Goal: Information Seeking & Learning: Learn about a topic

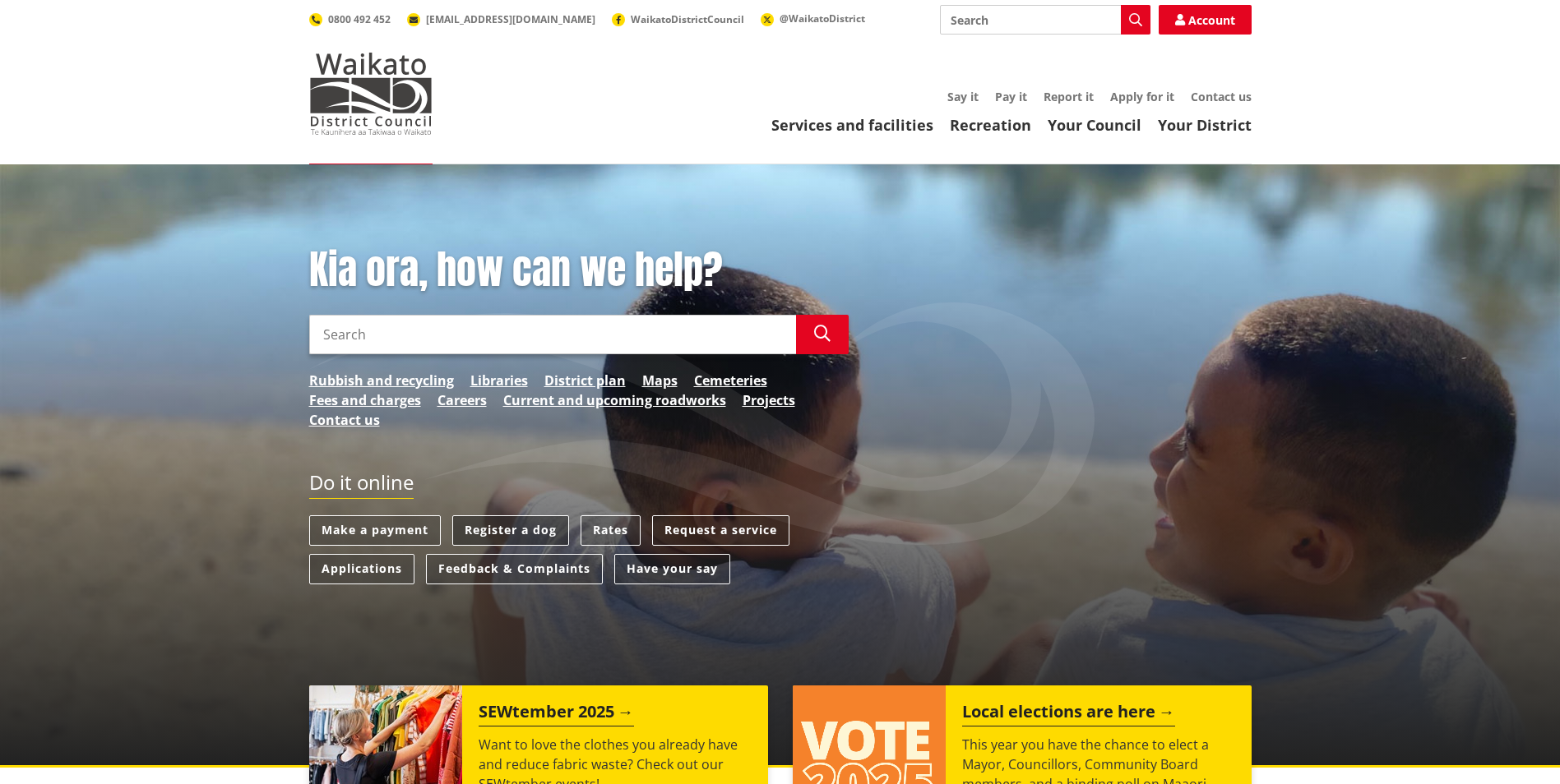
click at [504, 523] on link "Register a dog" at bounding box center [510, 530] width 116 height 30
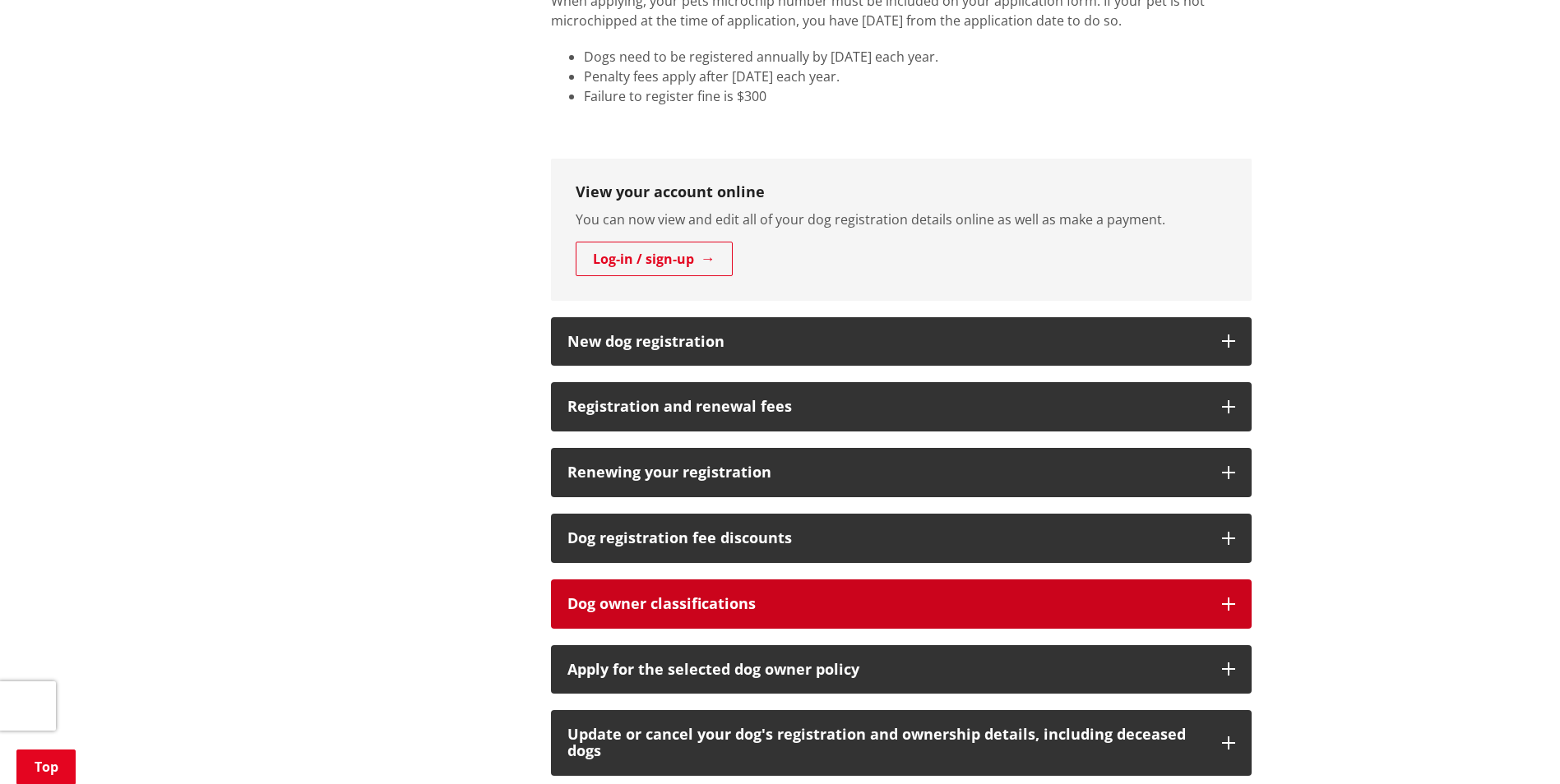
scroll to position [968, 0]
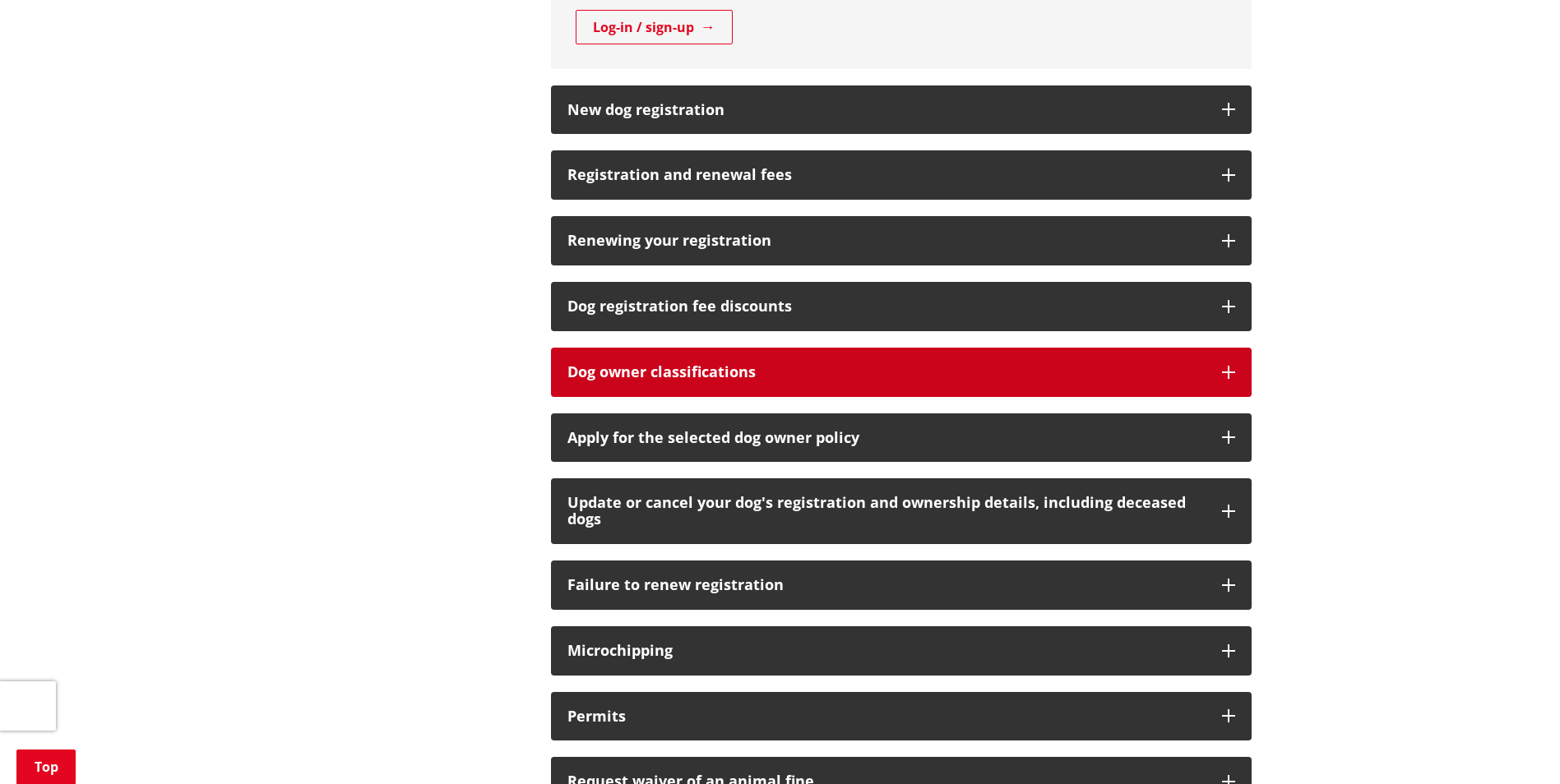
click at [658, 383] on button "Dog owner classifications" at bounding box center [901, 372] width 700 height 49
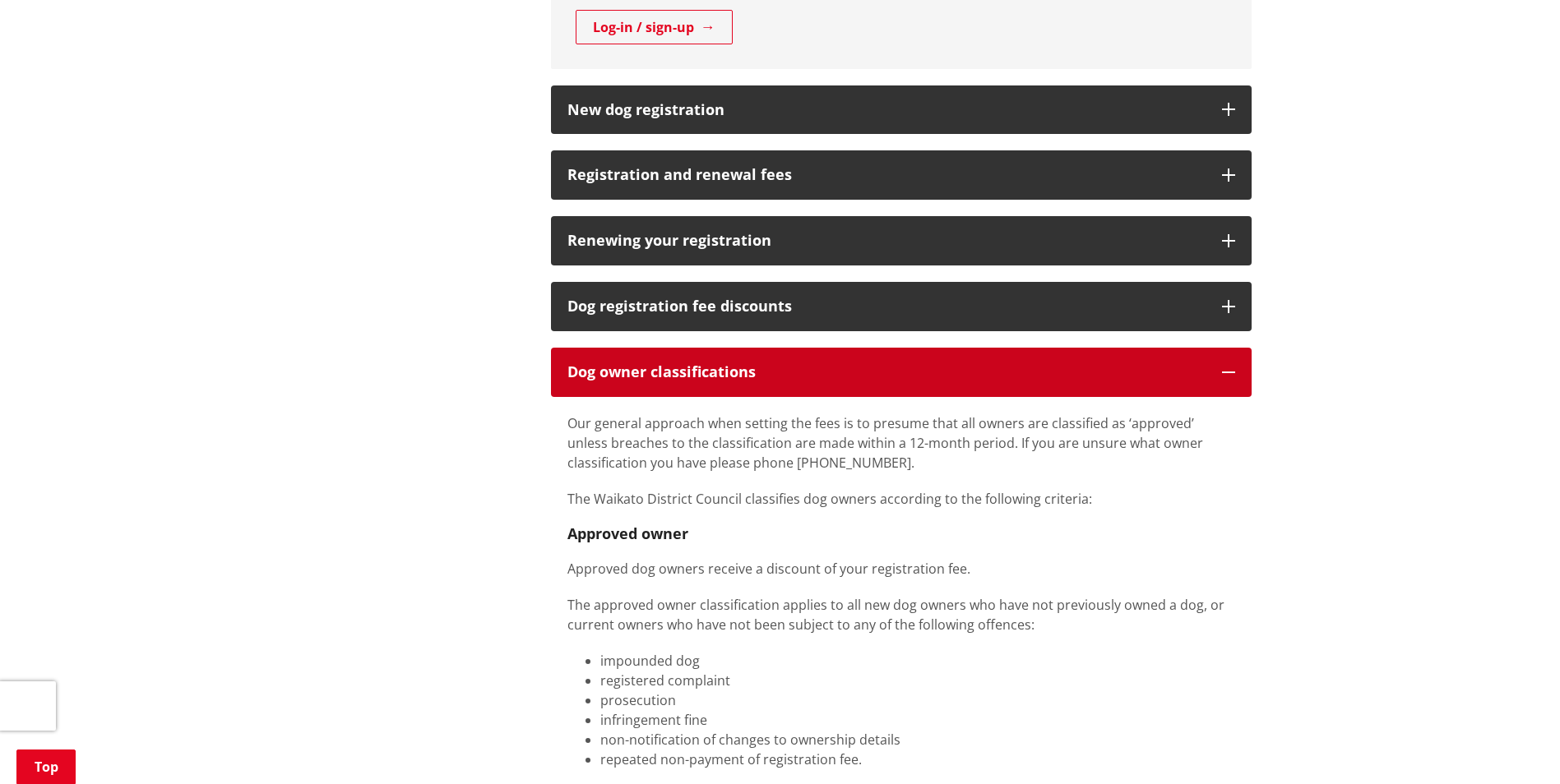
click at [642, 383] on button "Dog owner classifications" at bounding box center [901, 372] width 700 height 49
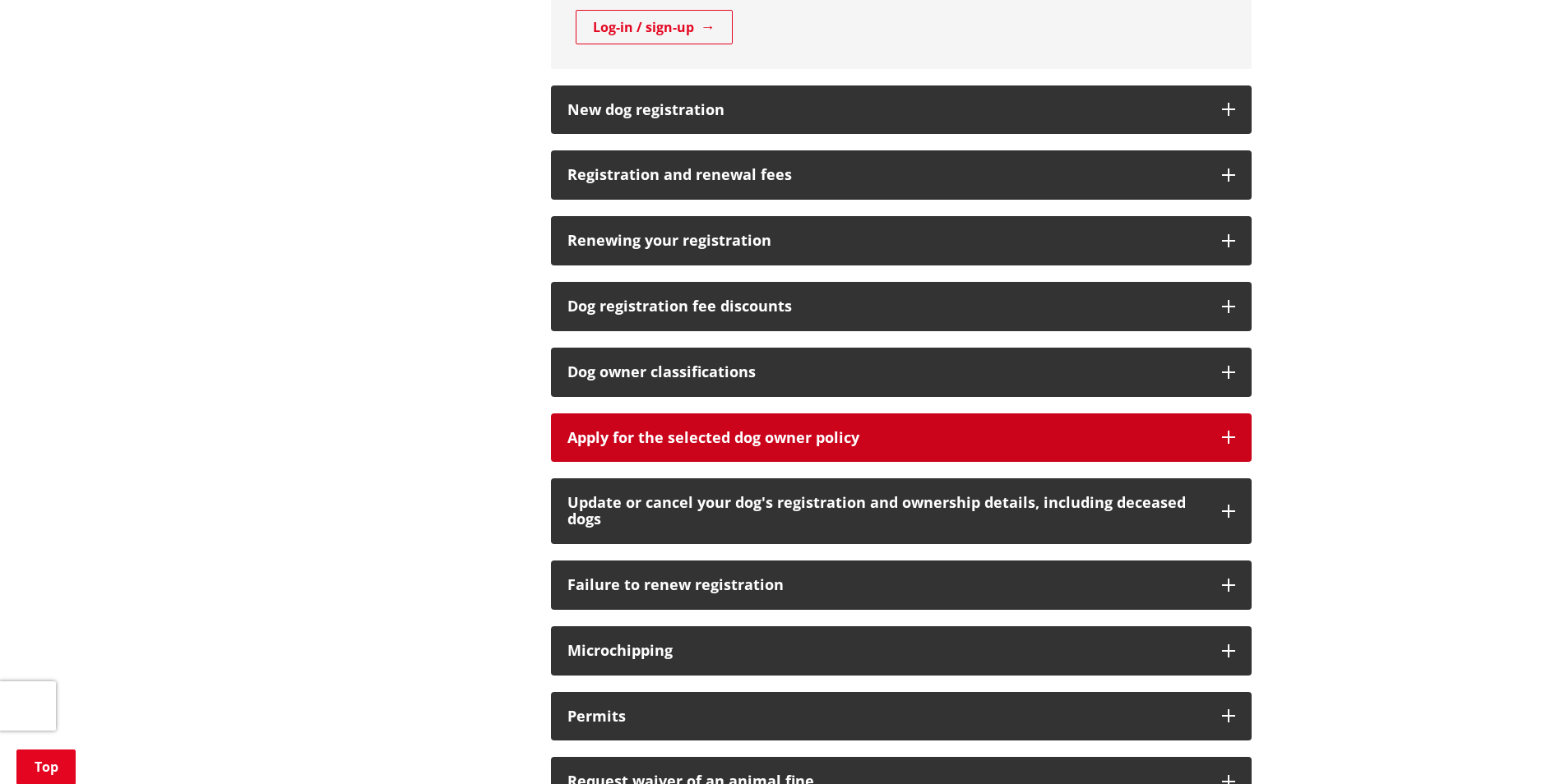
click at [693, 436] on div "Apply for the selected dog owner policy" at bounding box center [886, 438] width 638 height 17
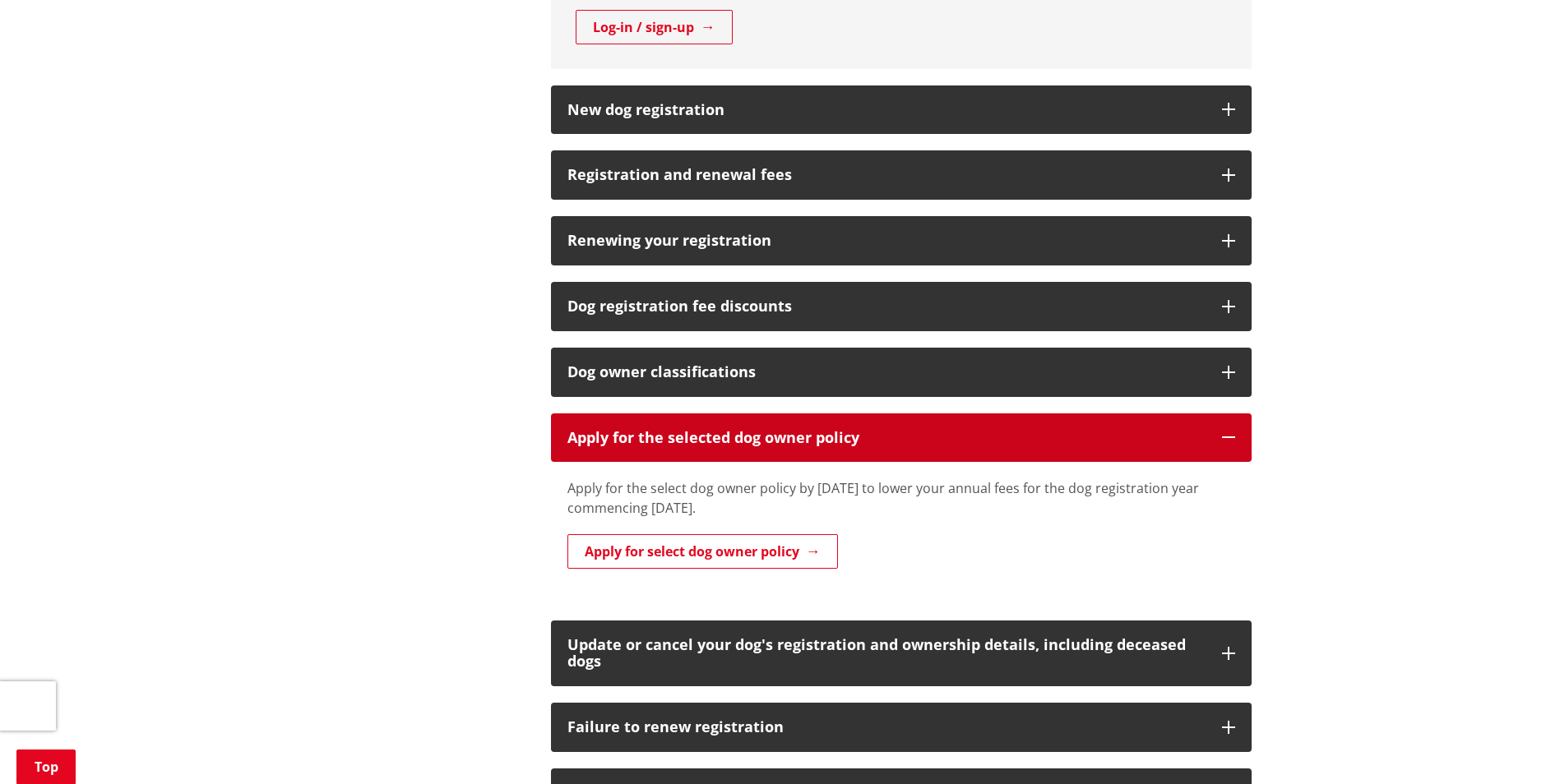
click at [693, 436] on div "Apply for the selected dog owner policy" at bounding box center [886, 438] width 638 height 17
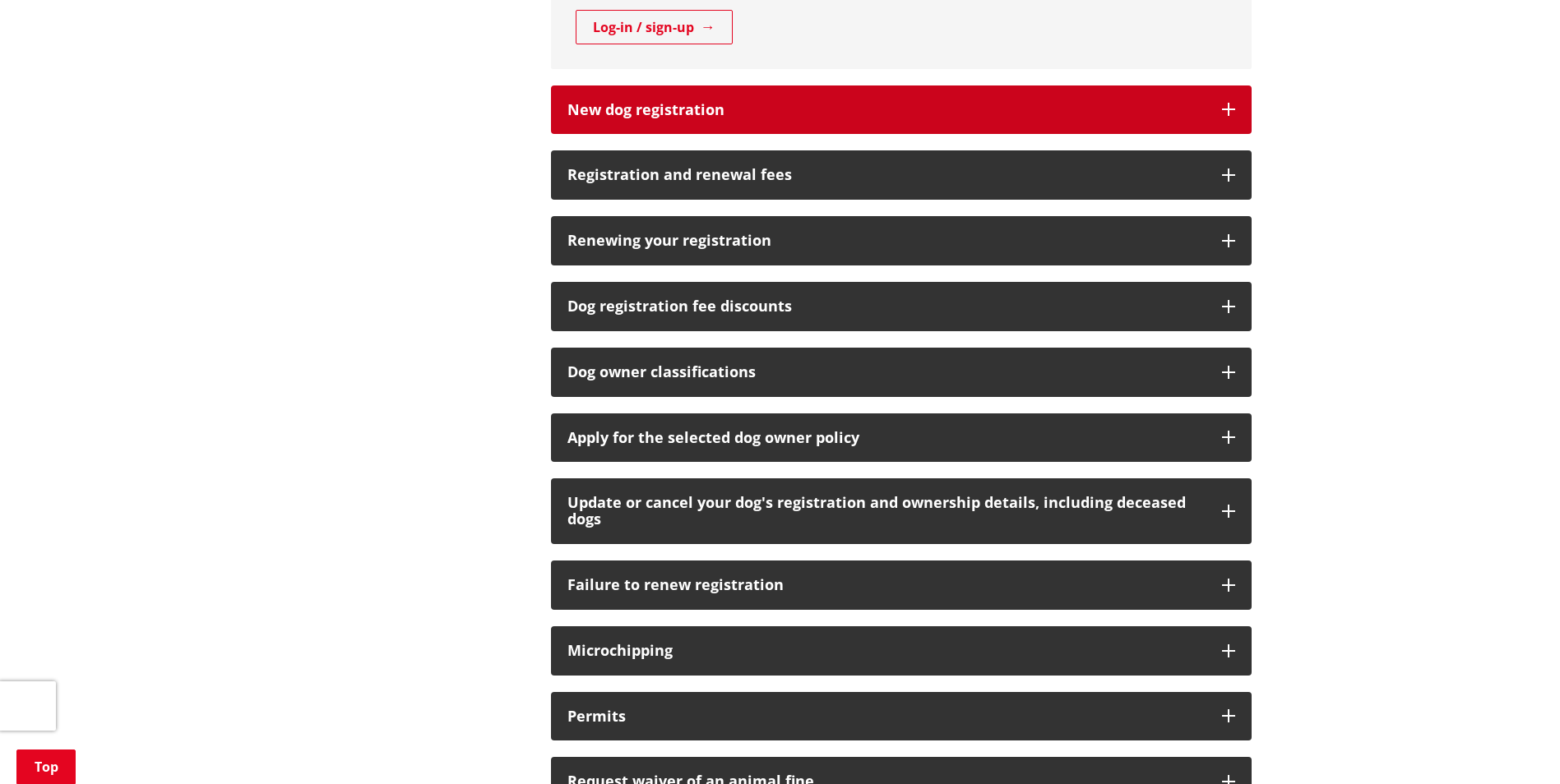
click at [937, 86] on button "New dog registration" at bounding box center [901, 109] width 700 height 49
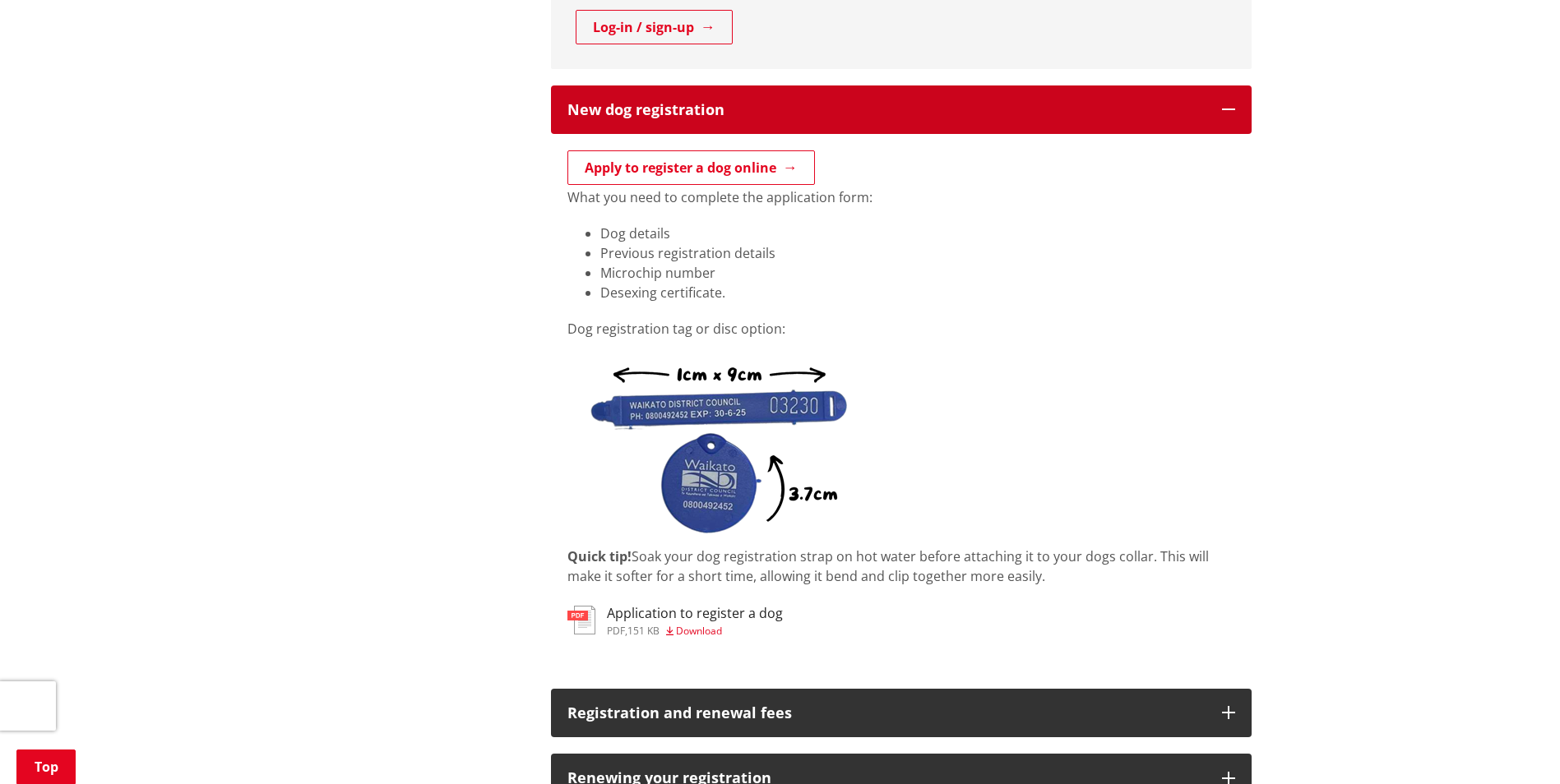
click at [921, 106] on h3 "New dog registration" at bounding box center [886, 109] width 638 height 17
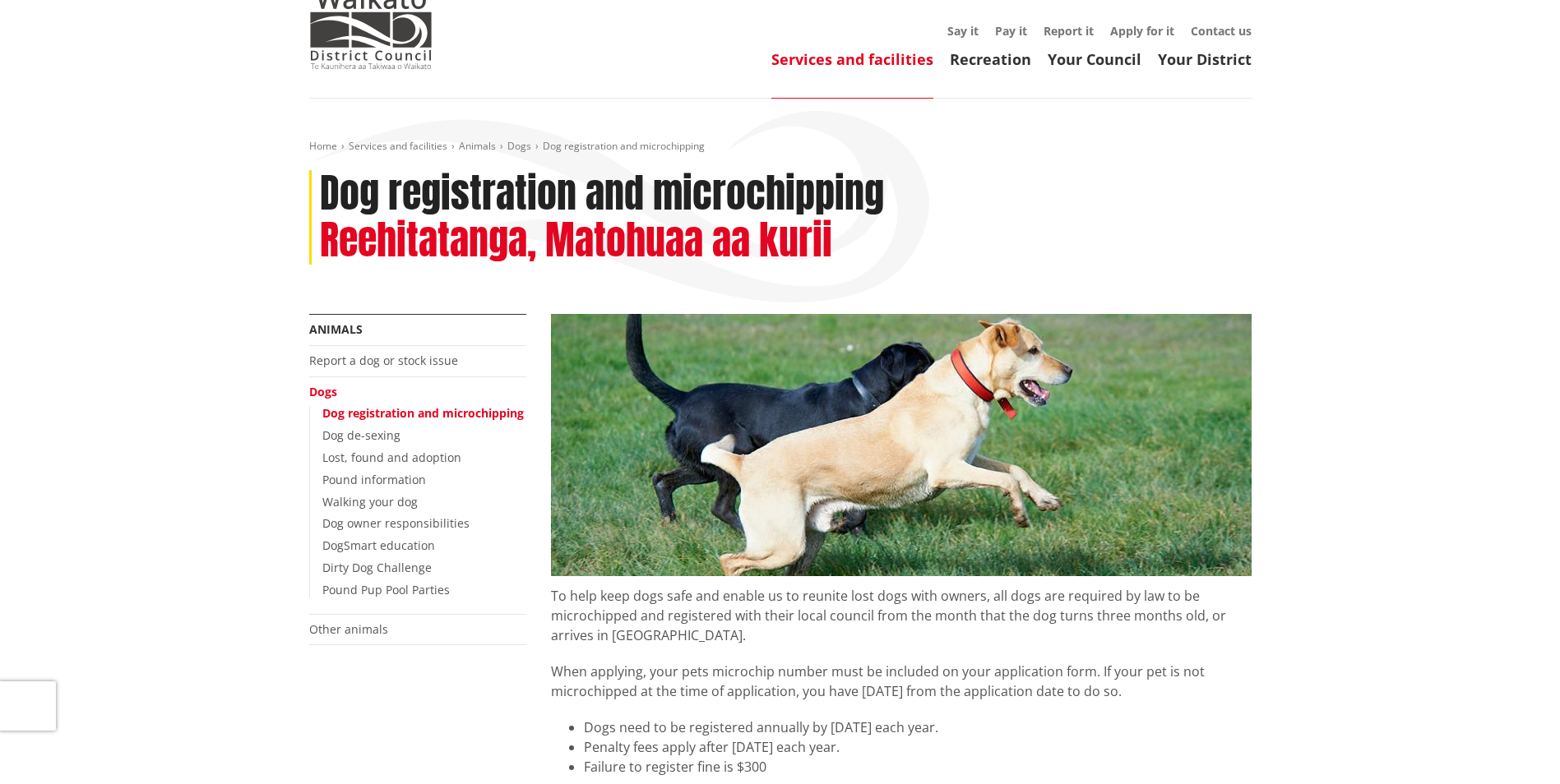
scroll to position [65, 0]
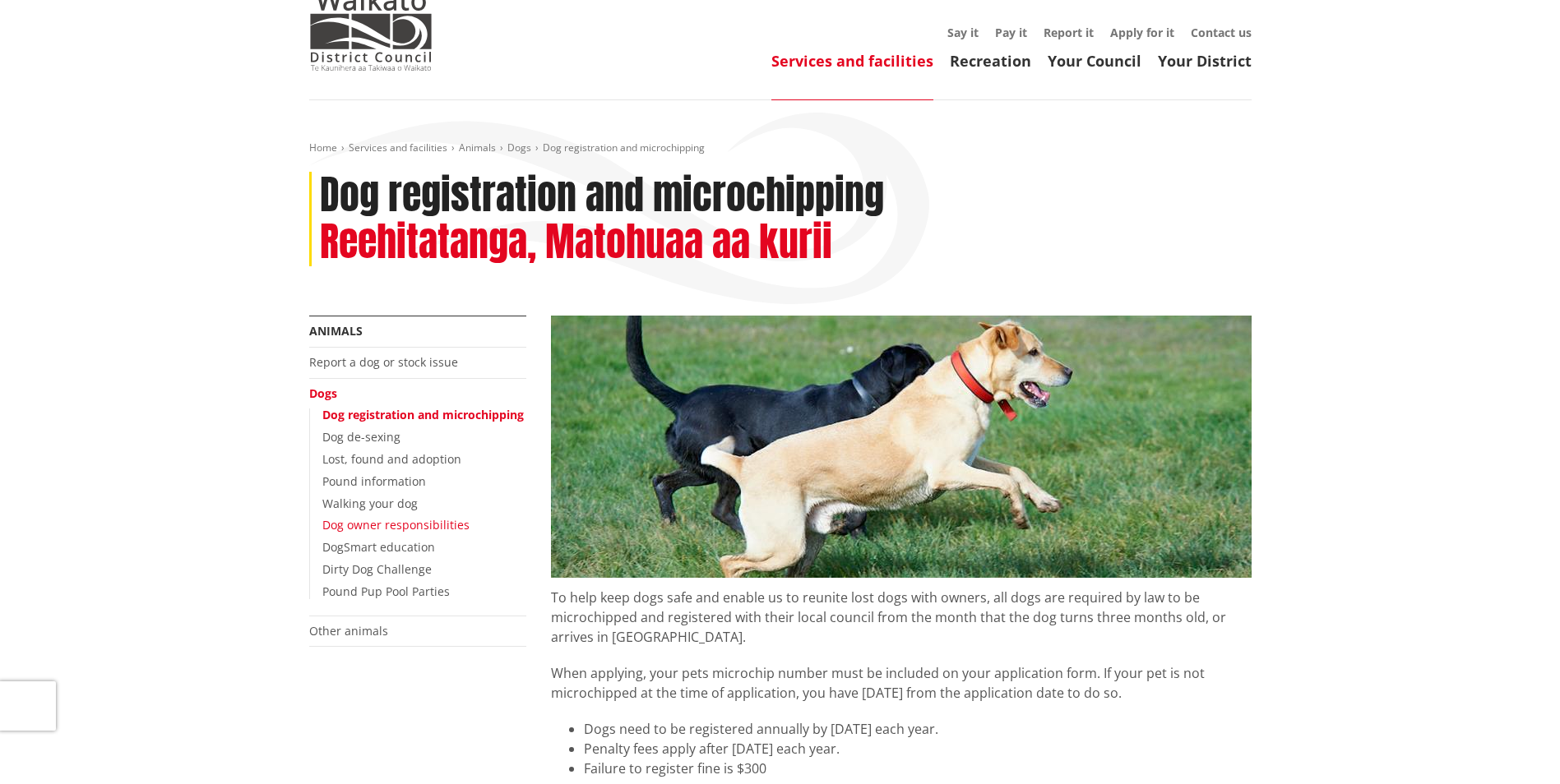
click at [353, 519] on link "Dog owner responsibilities" at bounding box center [396, 525] width 147 height 16
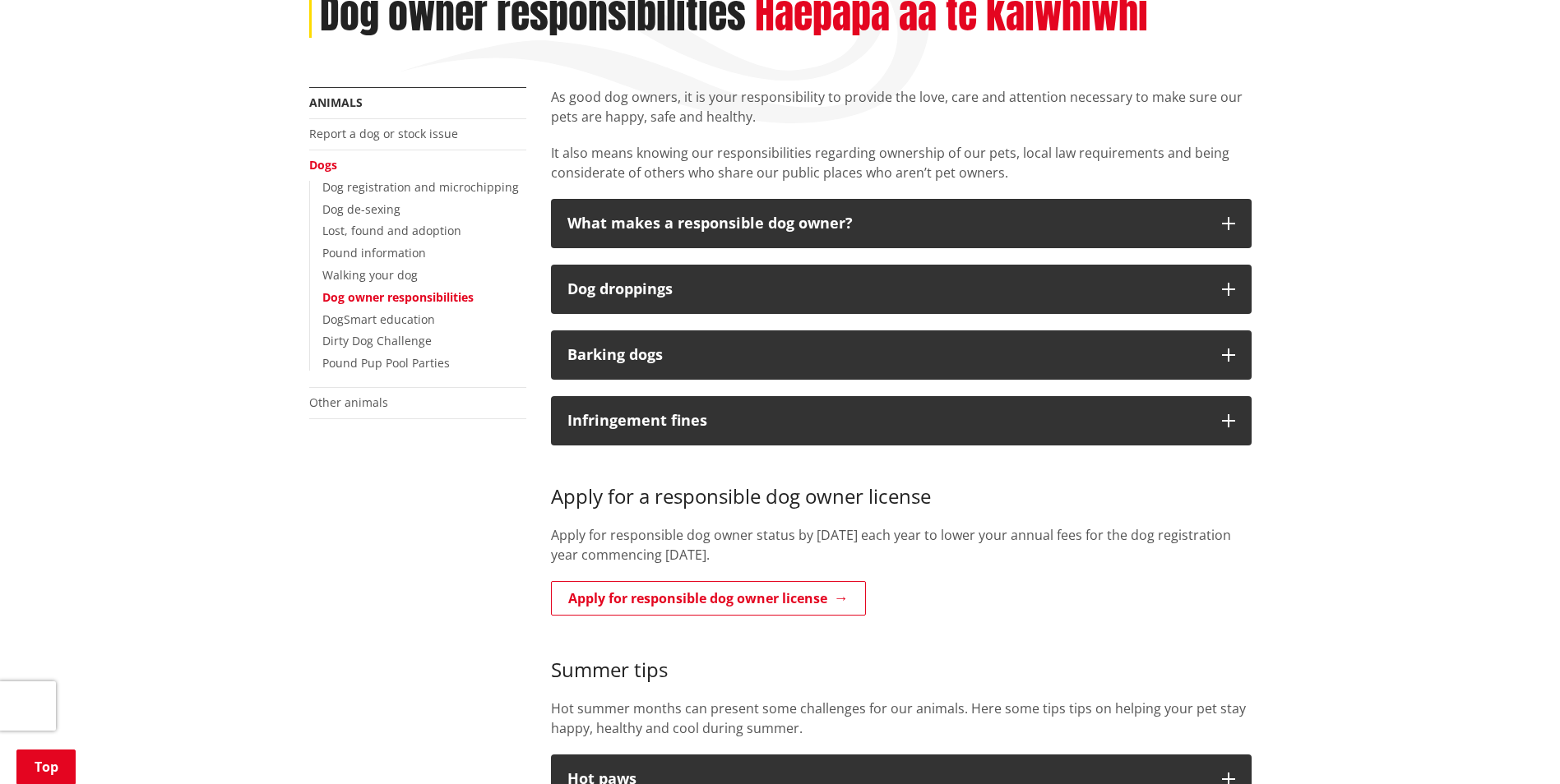
scroll to position [246, 0]
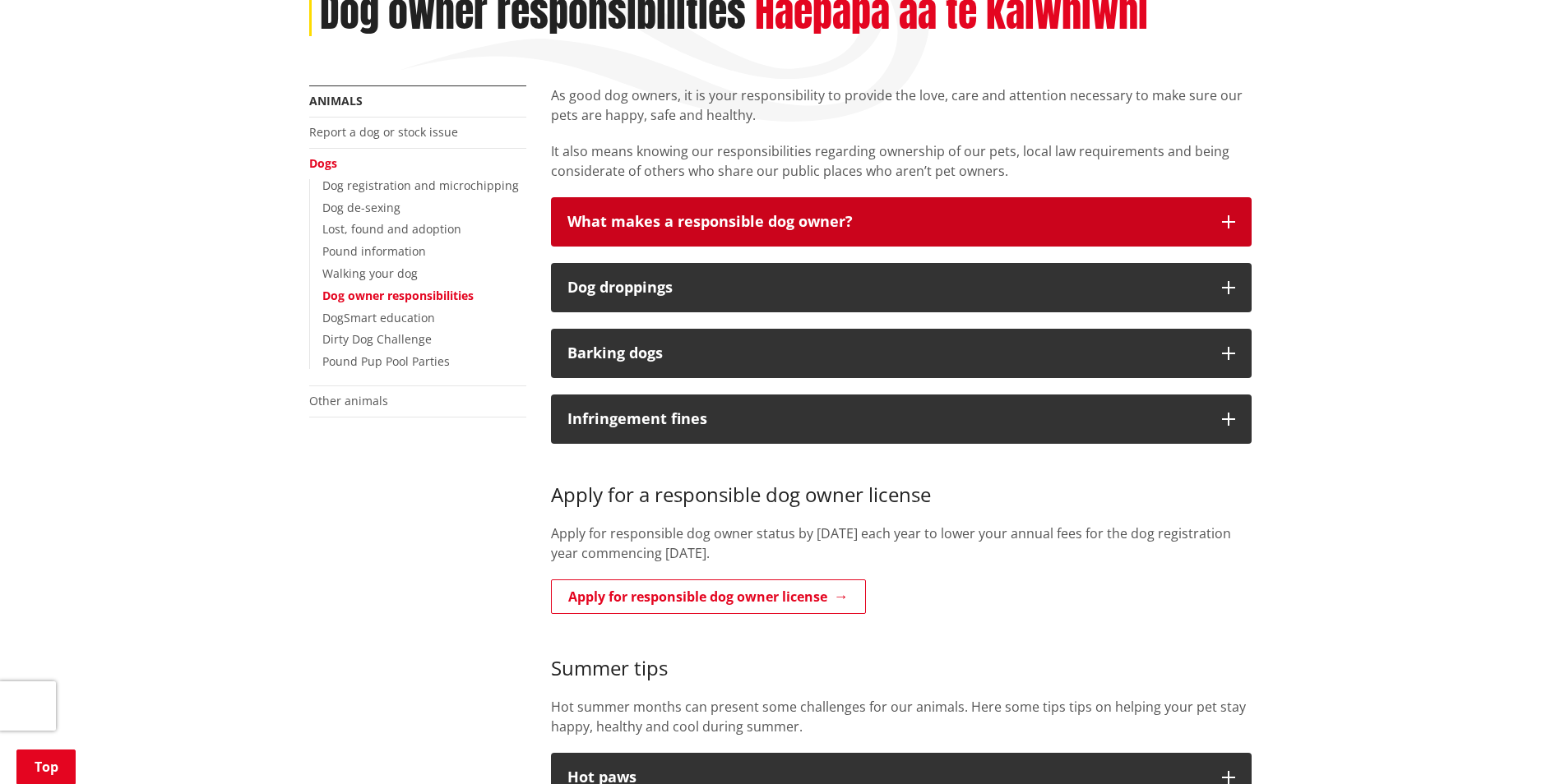
click at [854, 203] on button "What makes a responsible dog owner?" at bounding box center [901, 222] width 700 height 49
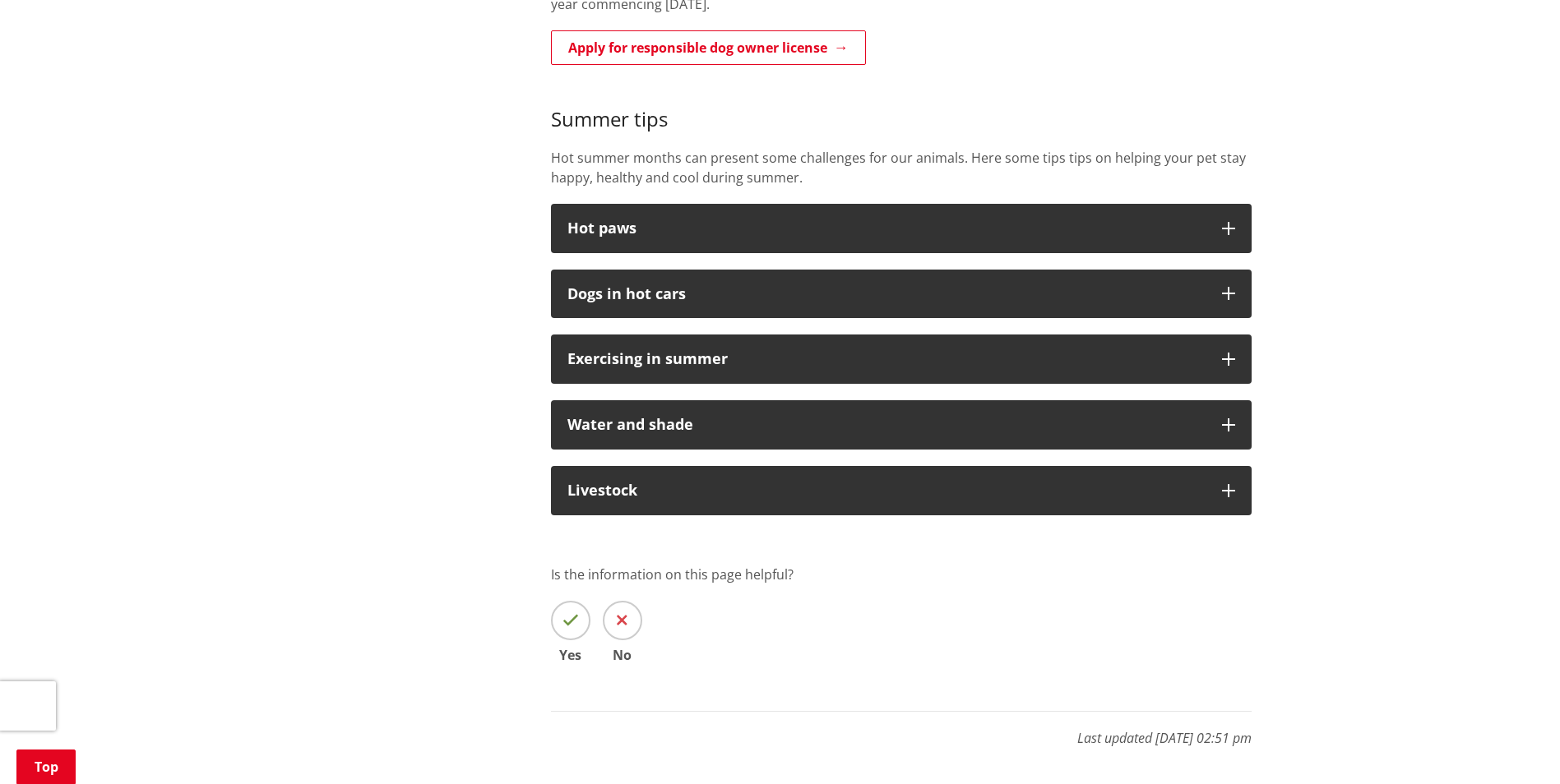
scroll to position [1900, 0]
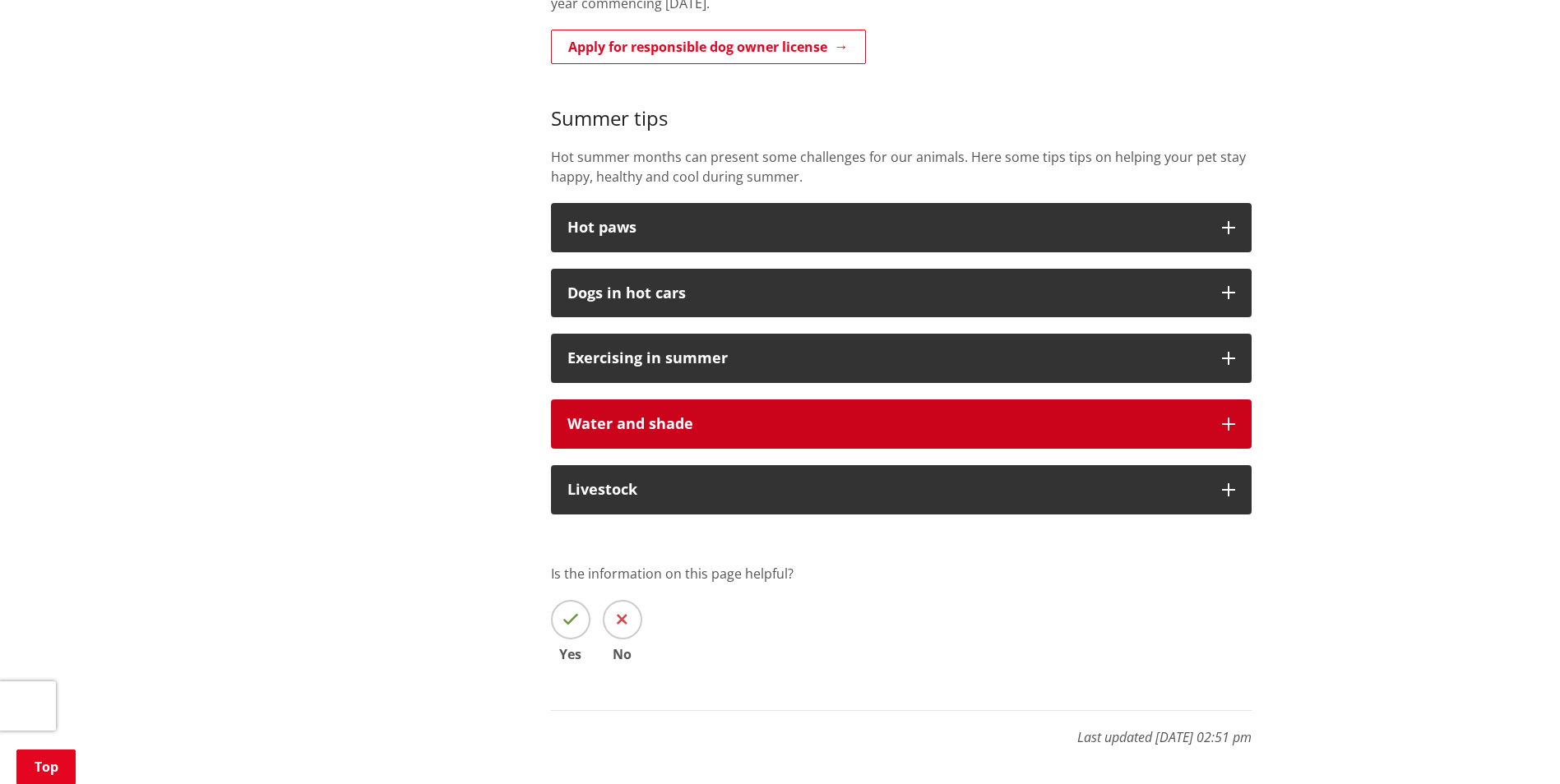
click at [781, 442] on button "Water and shade" at bounding box center [901, 424] width 700 height 49
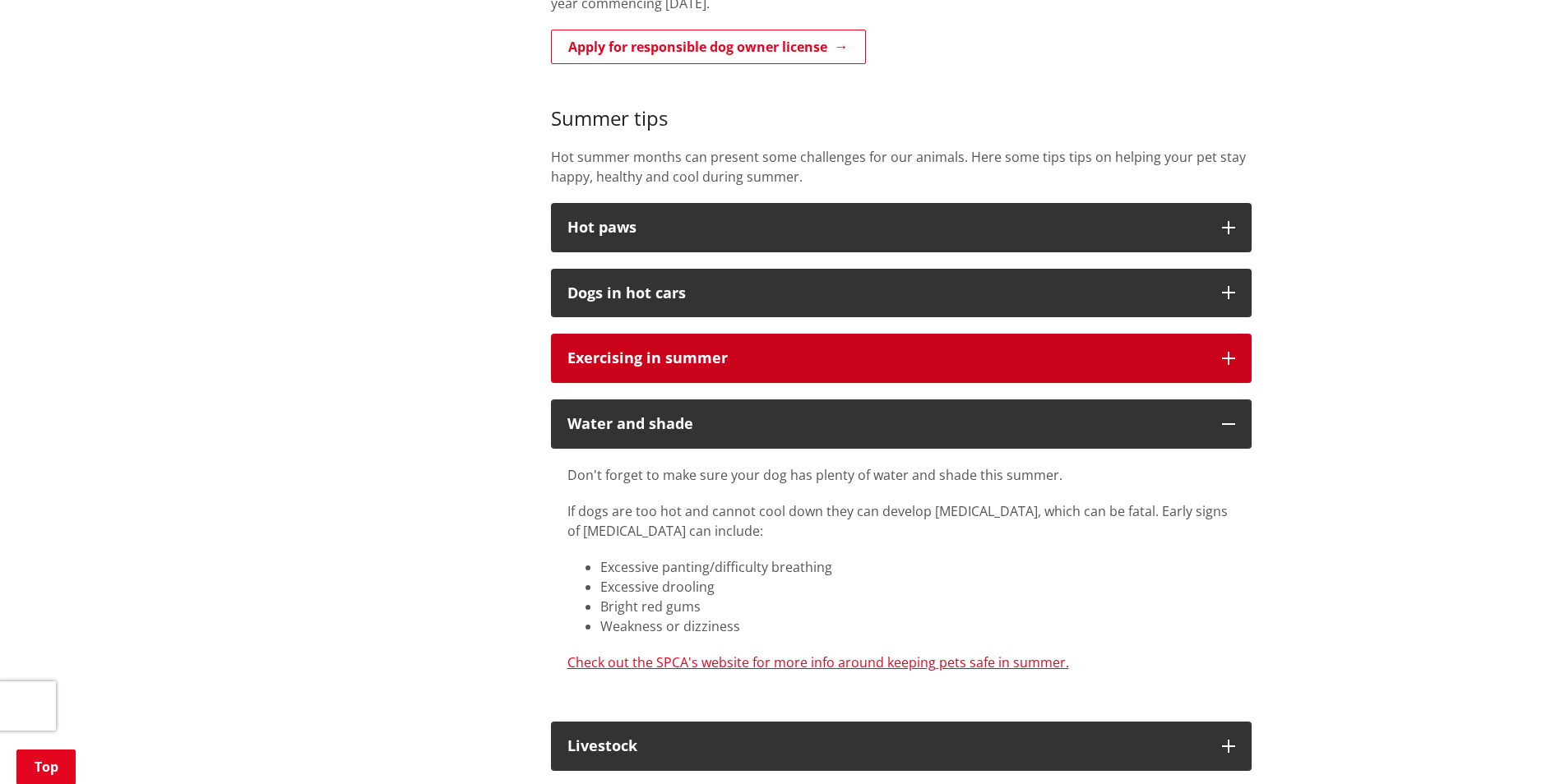
click at [823, 334] on button "Exercising in summer" at bounding box center [901, 358] width 700 height 49
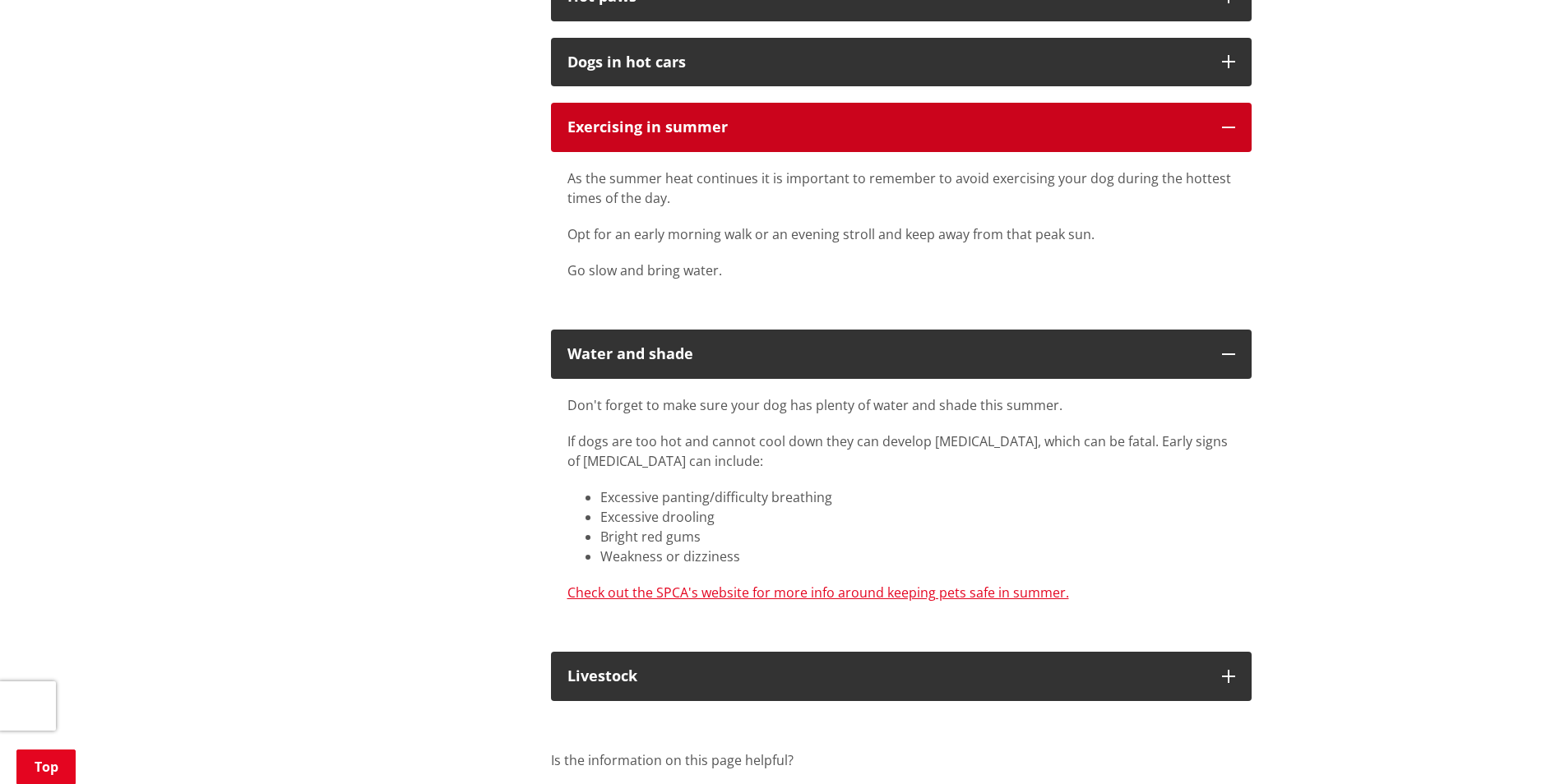
scroll to position [2138, 0]
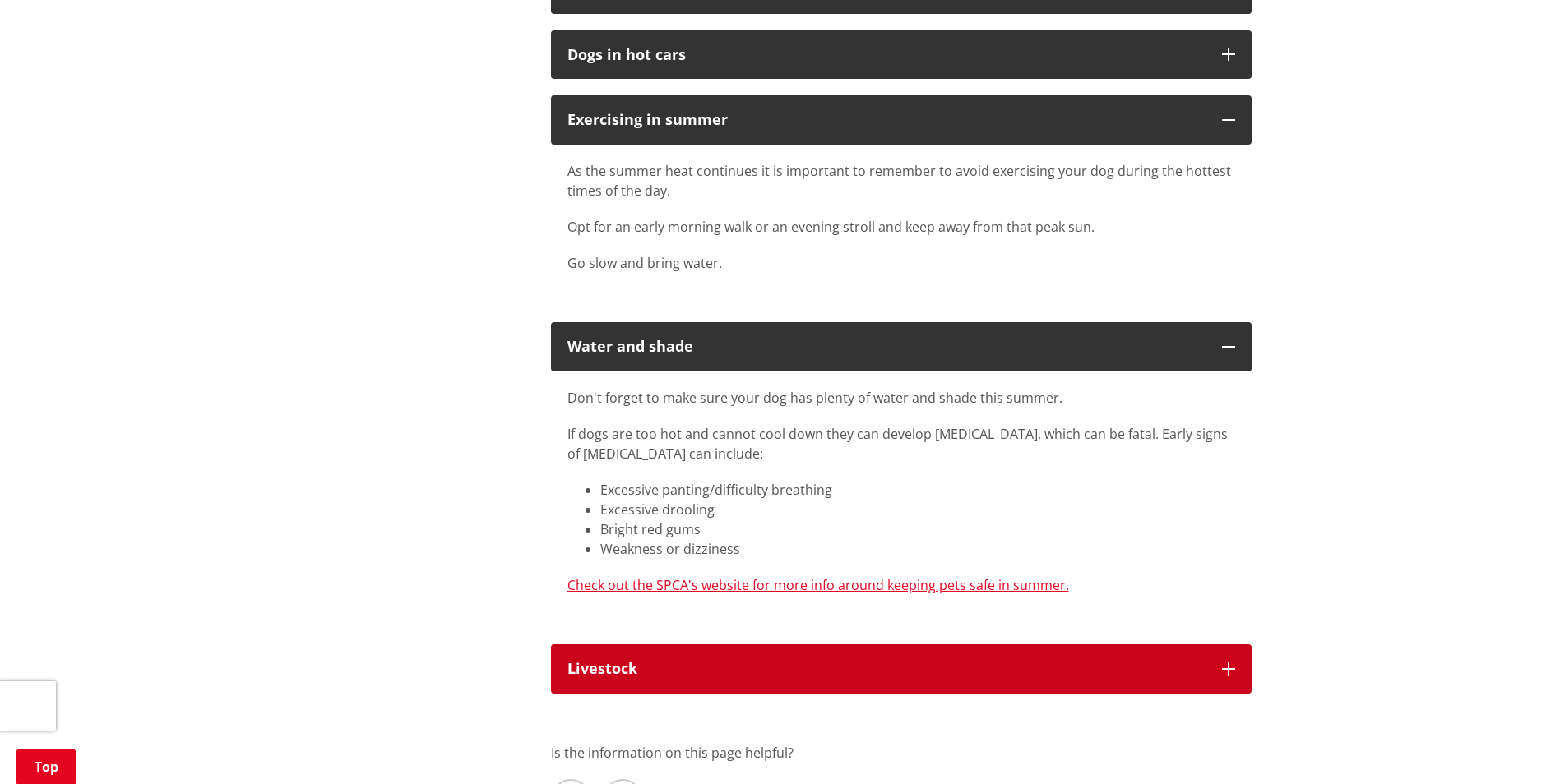
click at [828, 668] on div "Livestock" at bounding box center [886, 669] width 638 height 17
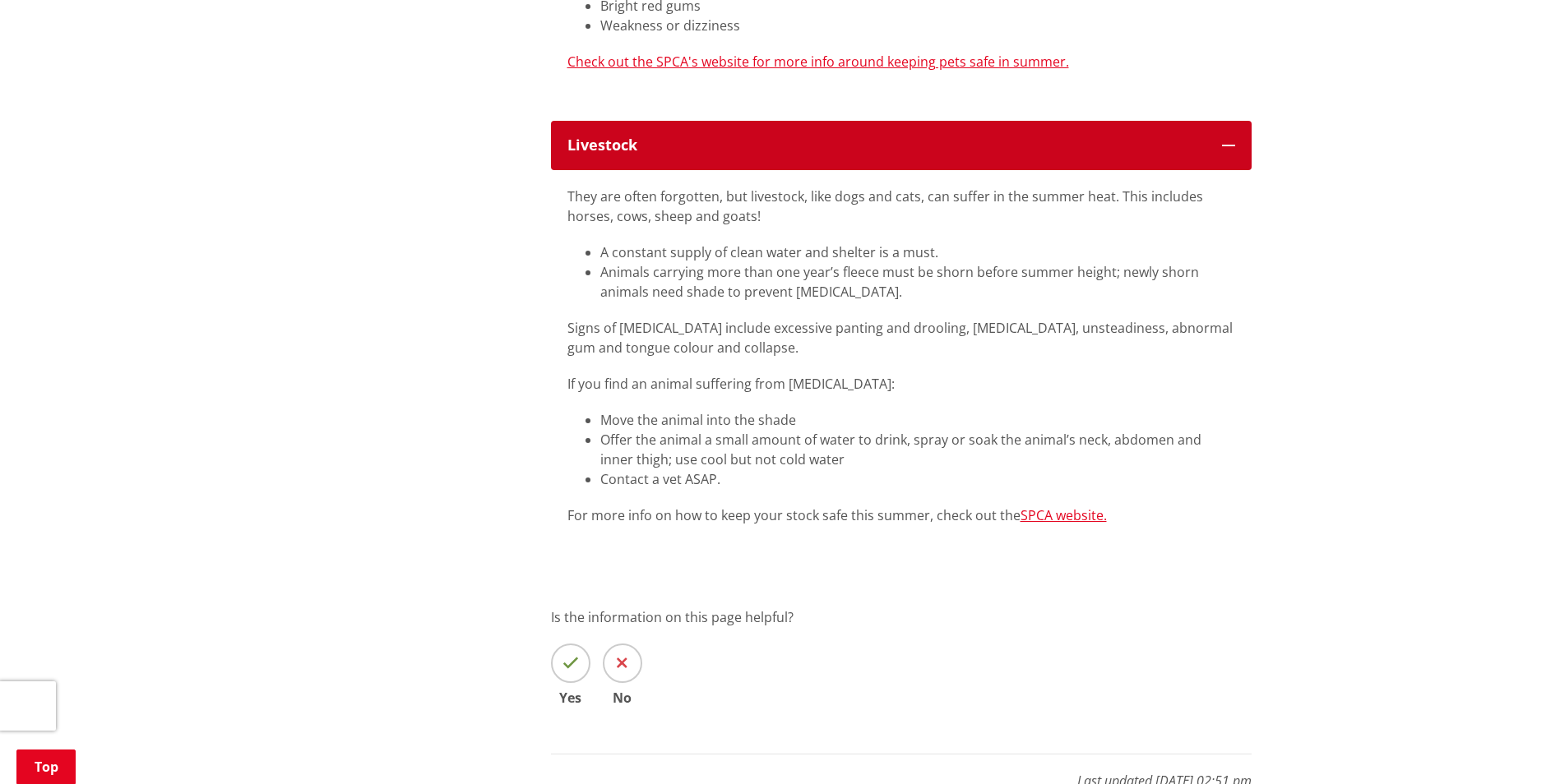
scroll to position [2663, 0]
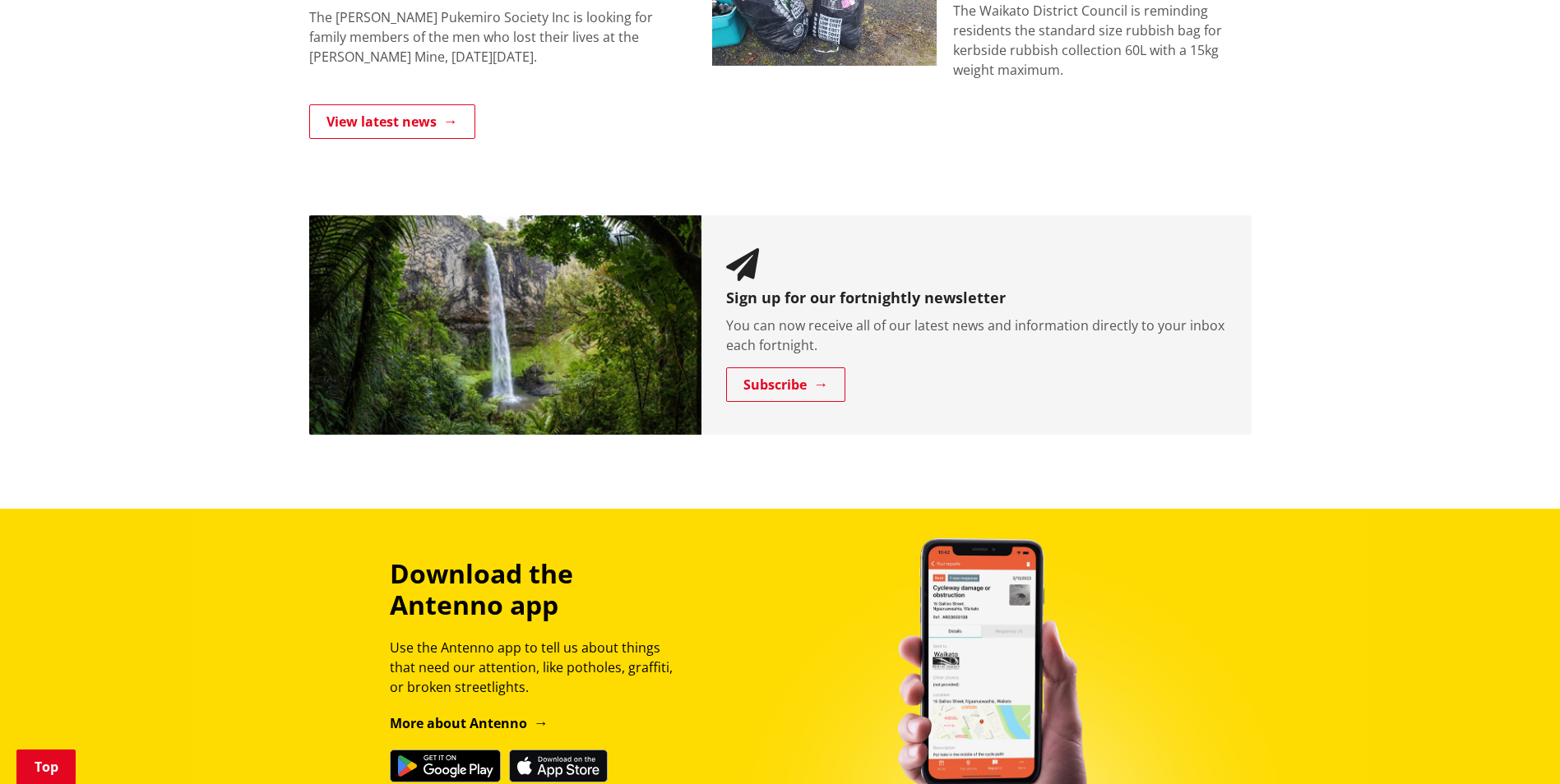
scroll to position [1849, 0]
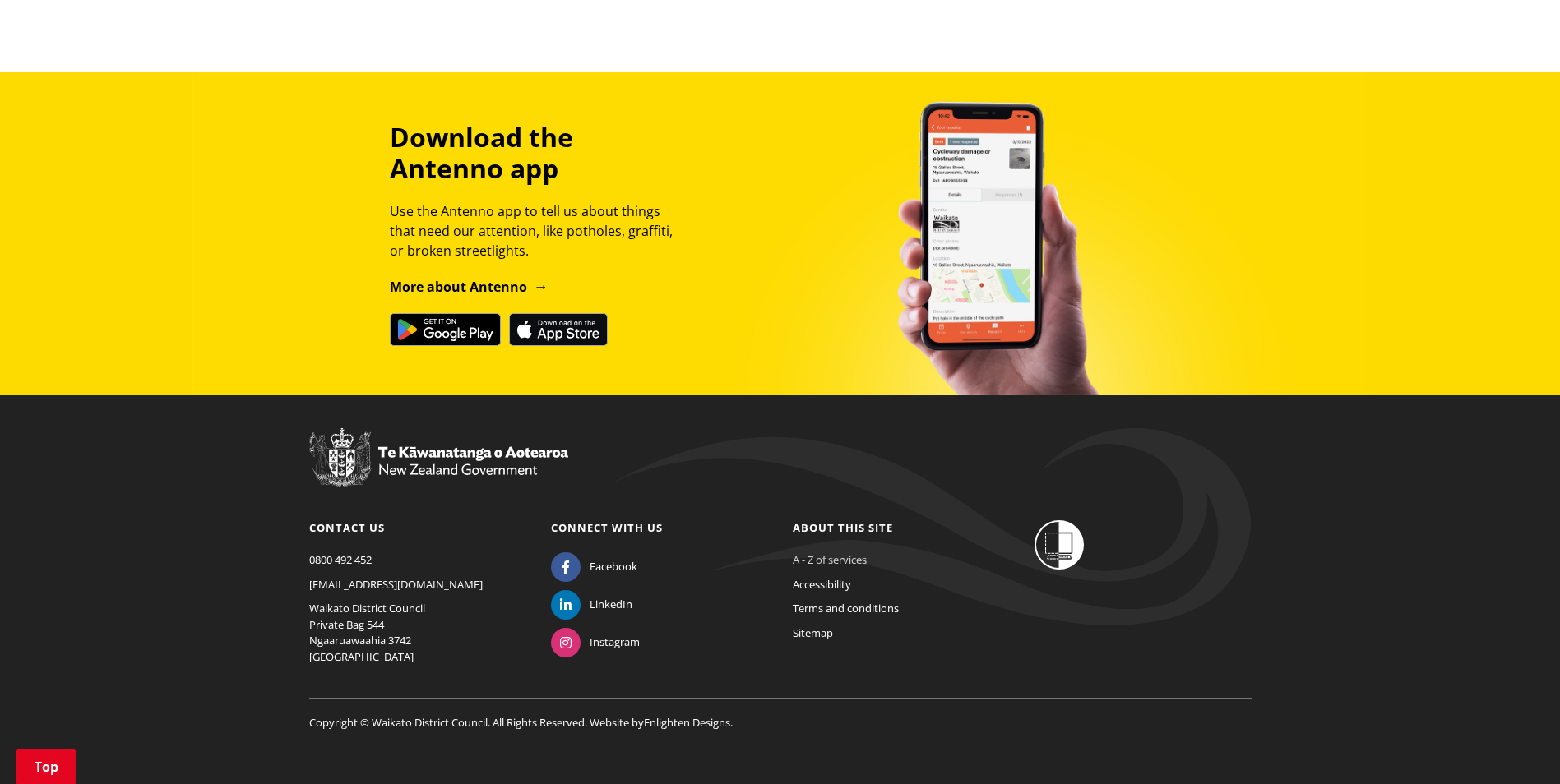
click at [823, 552] on link "A - Z of services" at bounding box center [829, 559] width 74 height 15
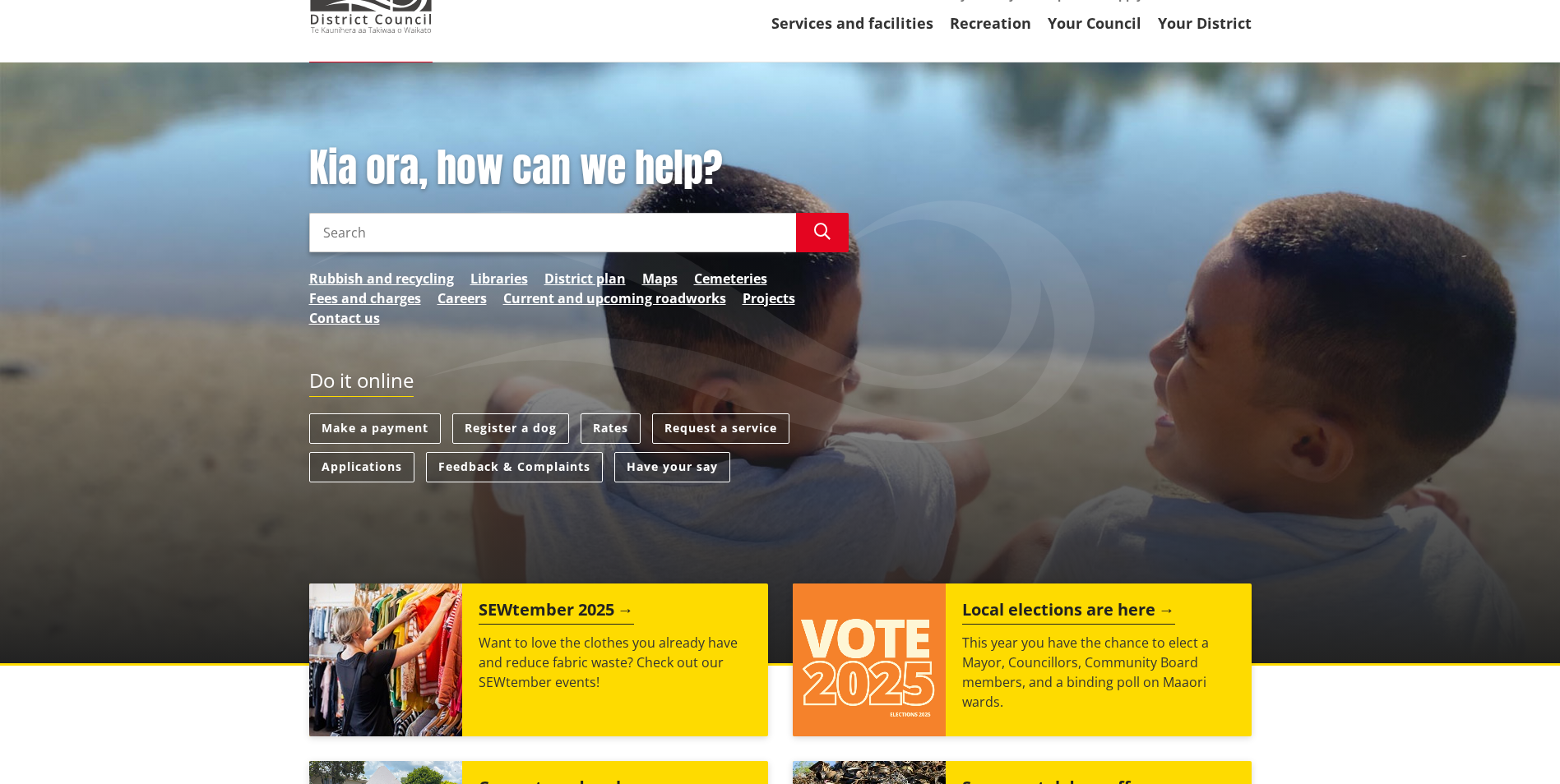
scroll to position [0, 0]
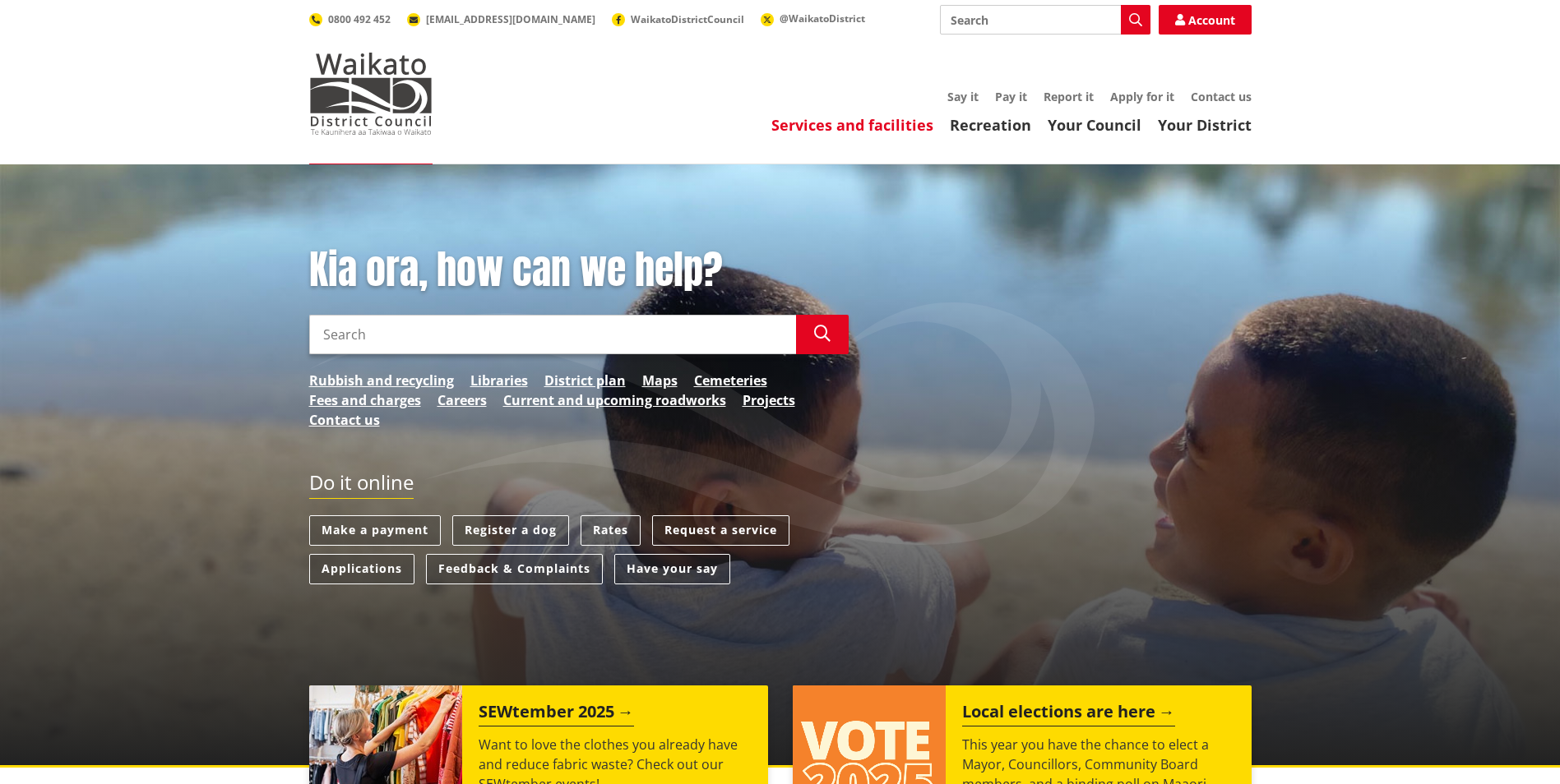
click at [863, 124] on link "Services and facilities" at bounding box center [853, 125] width 162 height 20
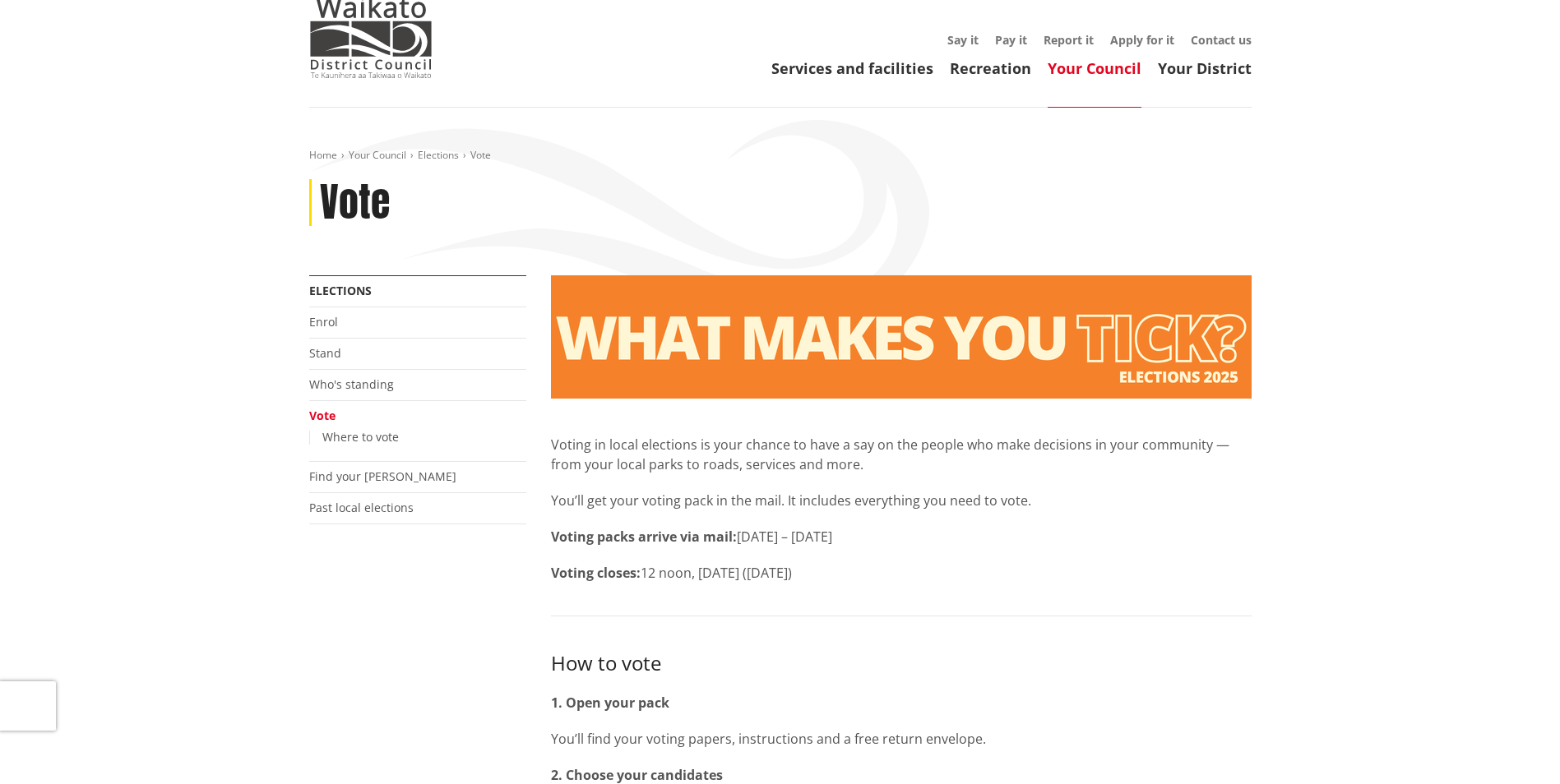
scroll to position [54, 0]
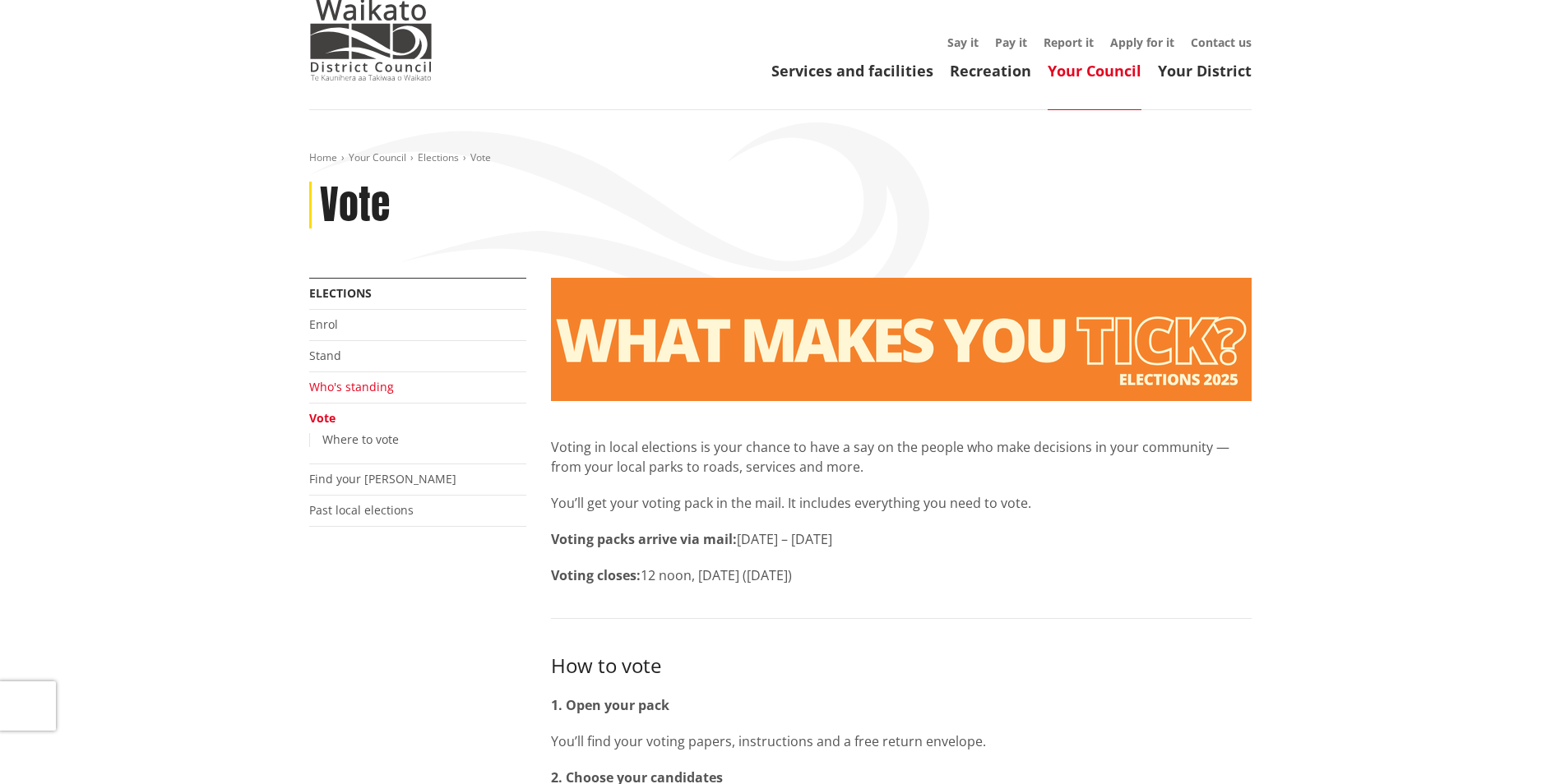
click at [364, 391] on link "Who's standing" at bounding box center [351, 387] width 85 height 16
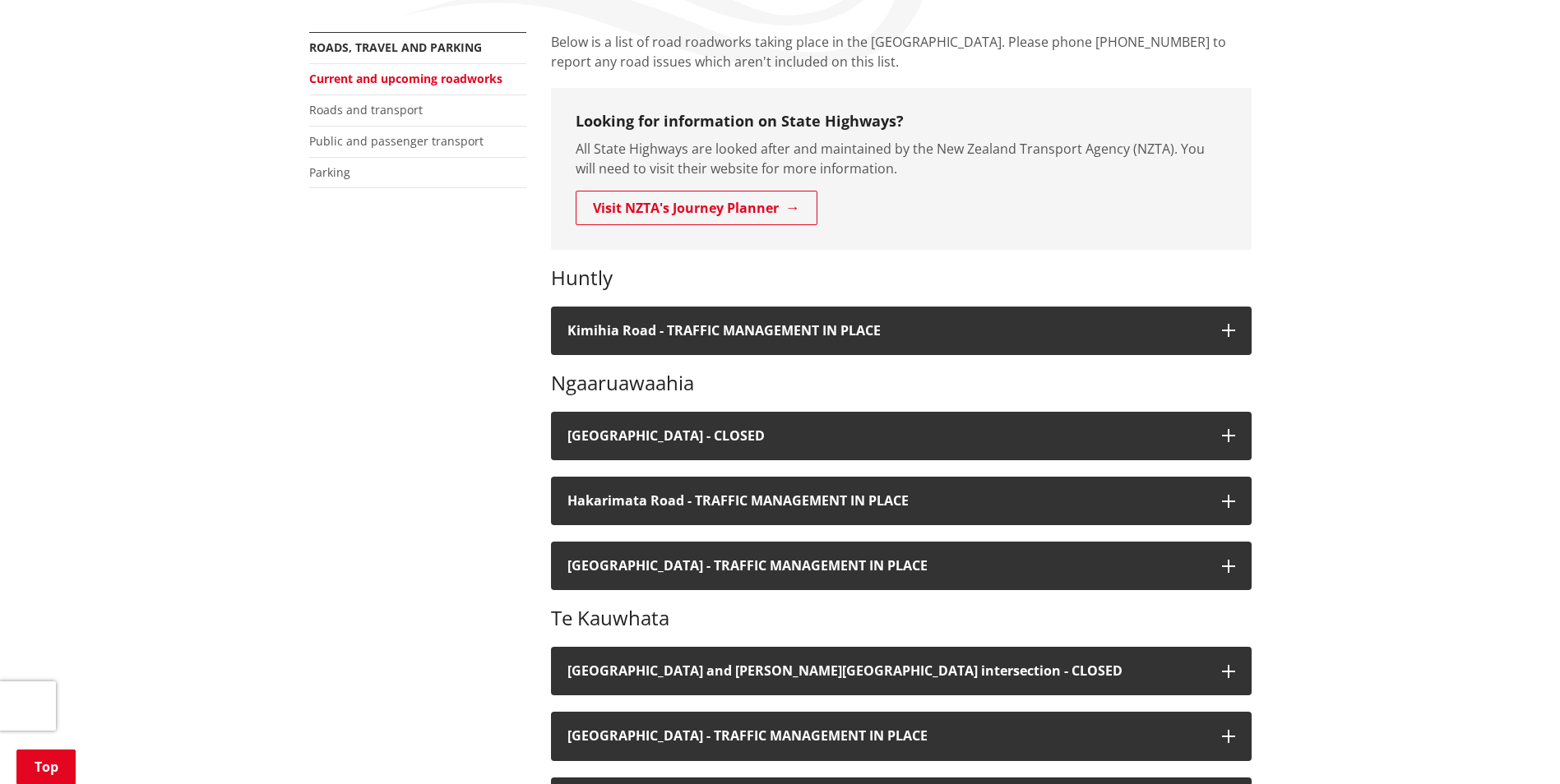
scroll to position [328, 0]
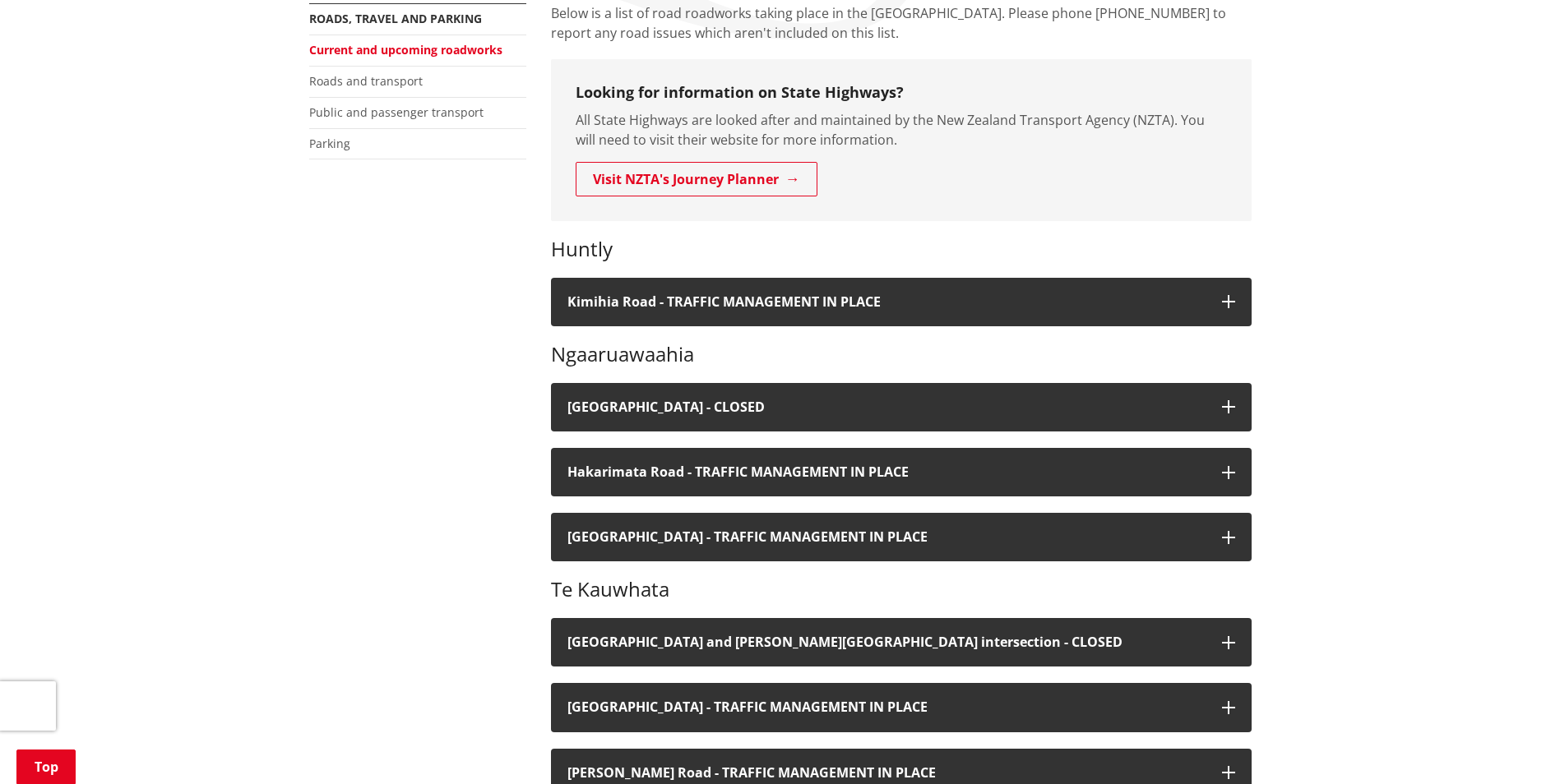
click at [604, 505] on div "Huntly Kimihia Road - TRAFFIC MANAGEMENT IN PLACE Timeframe For a month, starti…" at bounding box center [901, 687] width 700 height 899
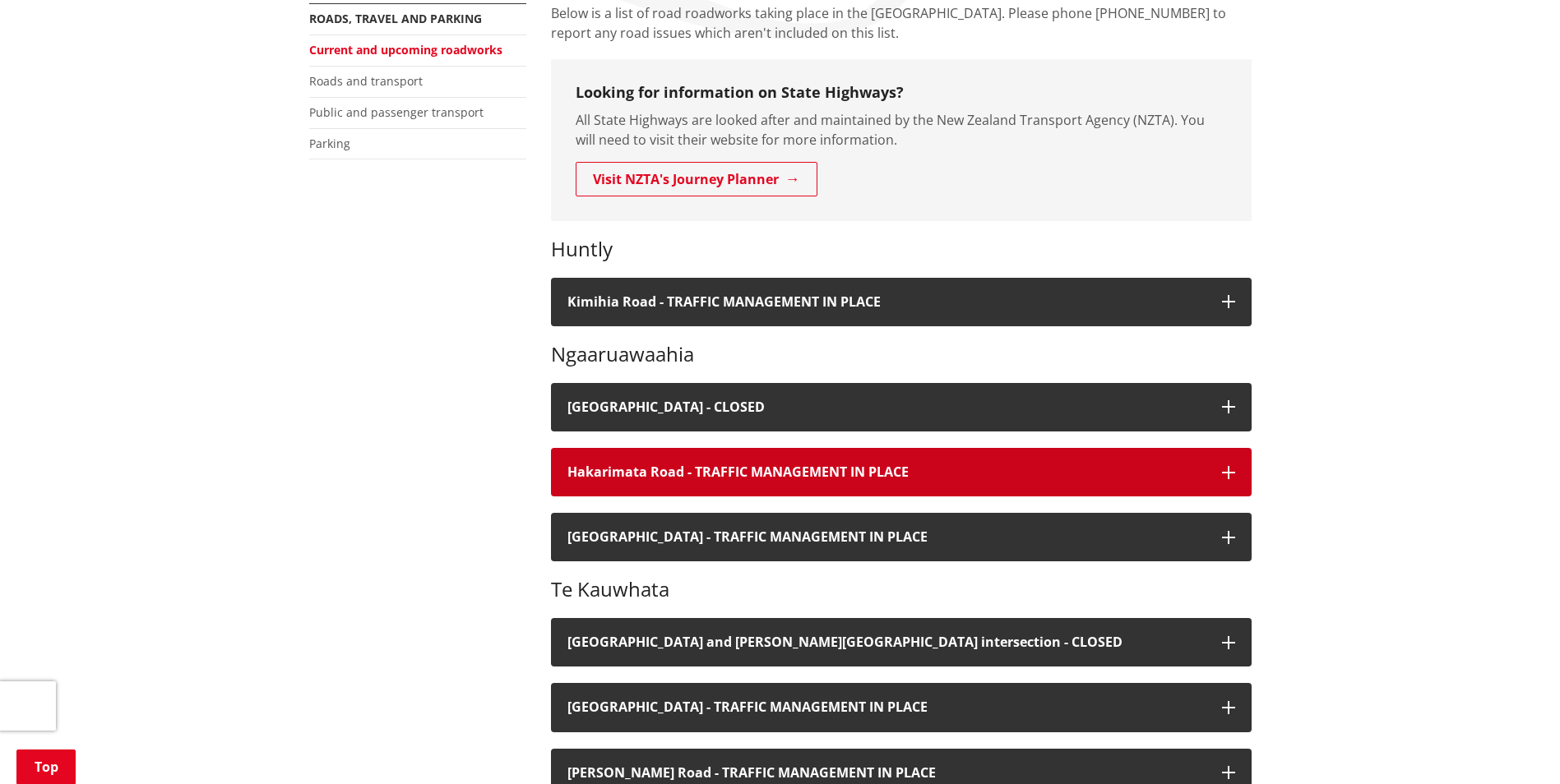
click at [604, 478] on h4 "Hakarimata Road - TRAFFIC MANAGEMENT IN PLACE" at bounding box center [886, 472] width 638 height 16
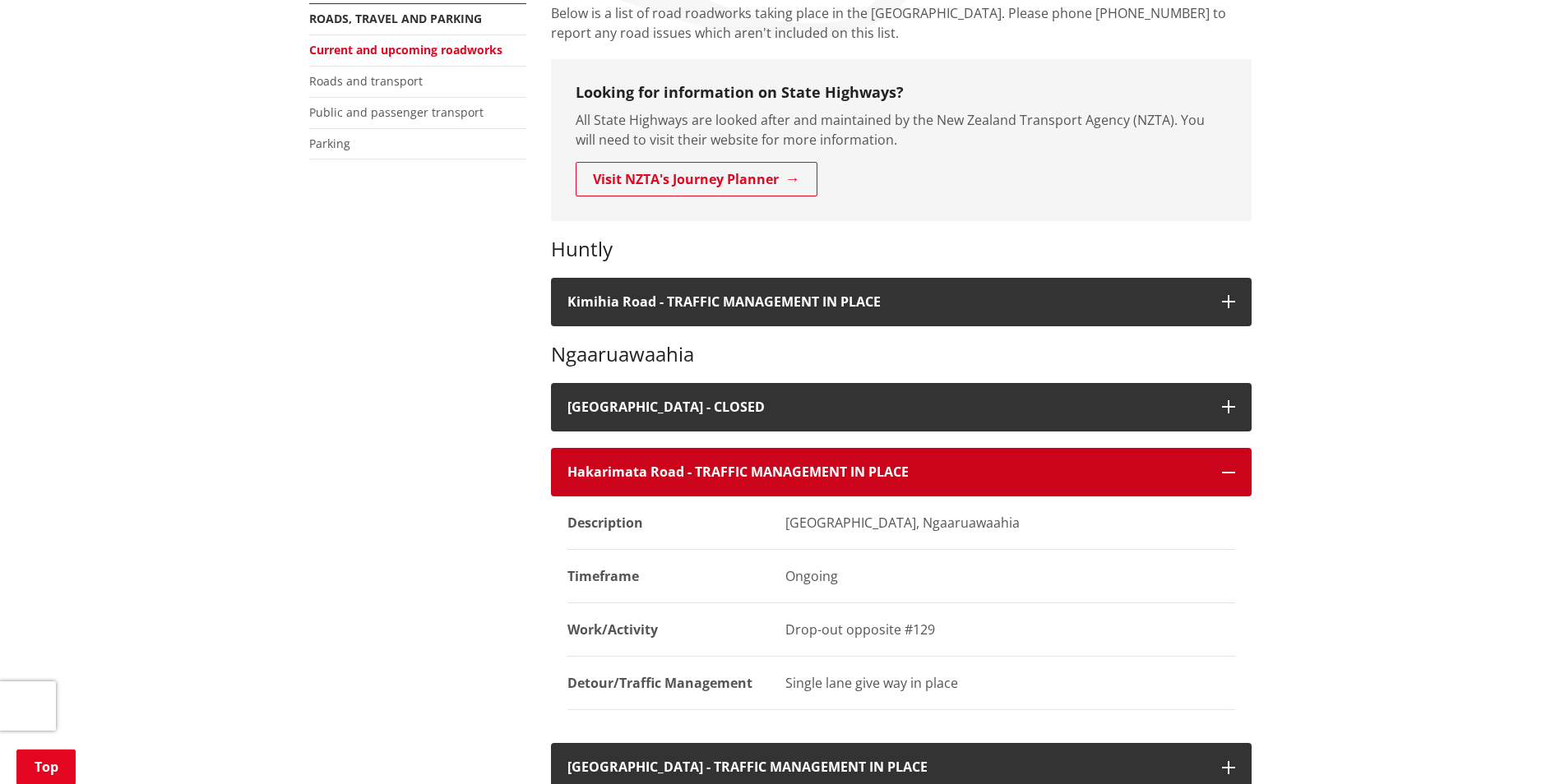
click at [604, 478] on h4 "Hakarimata Road - TRAFFIC MANAGEMENT IN PLACE" at bounding box center [886, 472] width 638 height 16
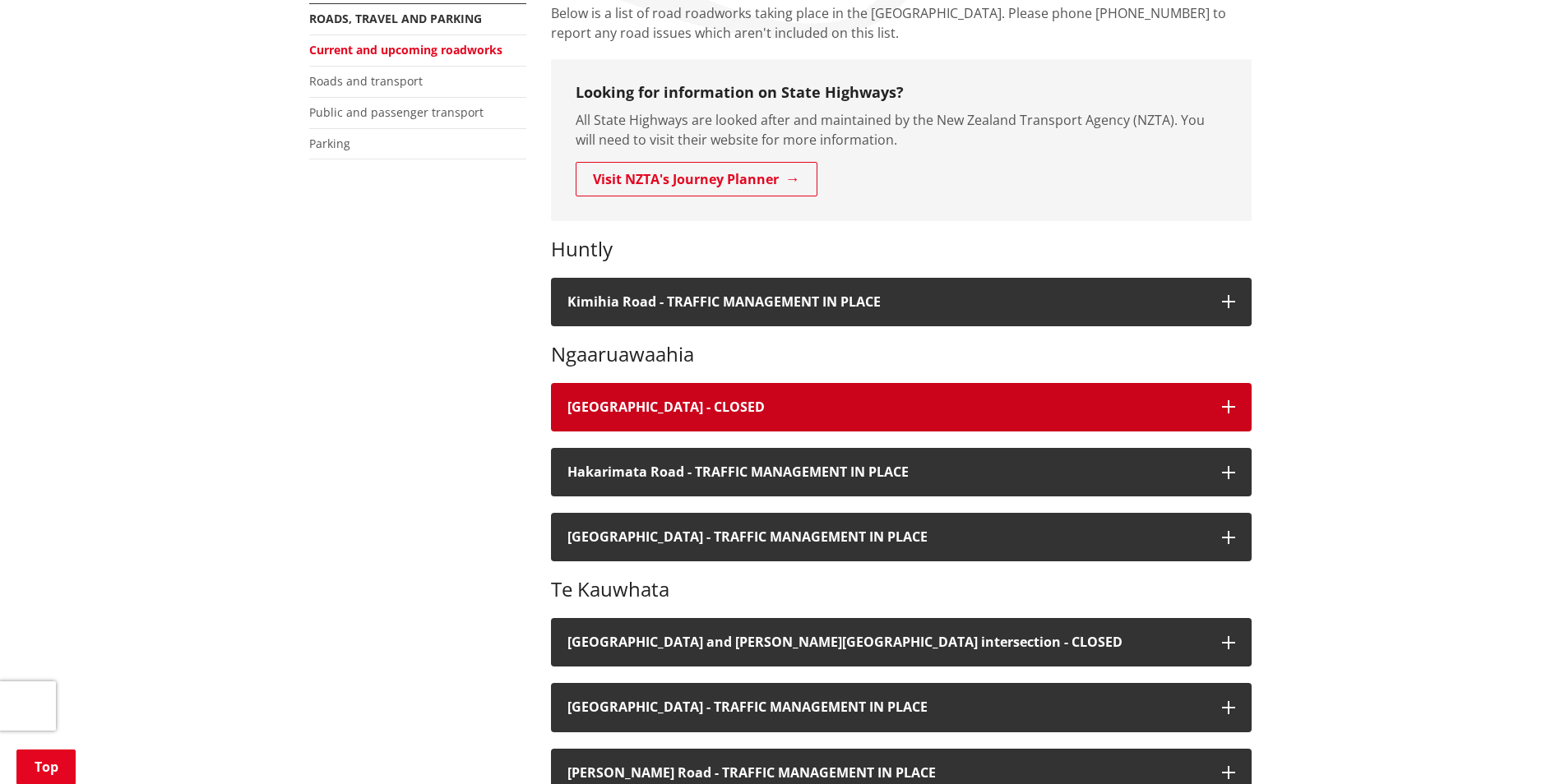
click at [626, 405] on h4 "River Road - CLOSED" at bounding box center [886, 408] width 638 height 16
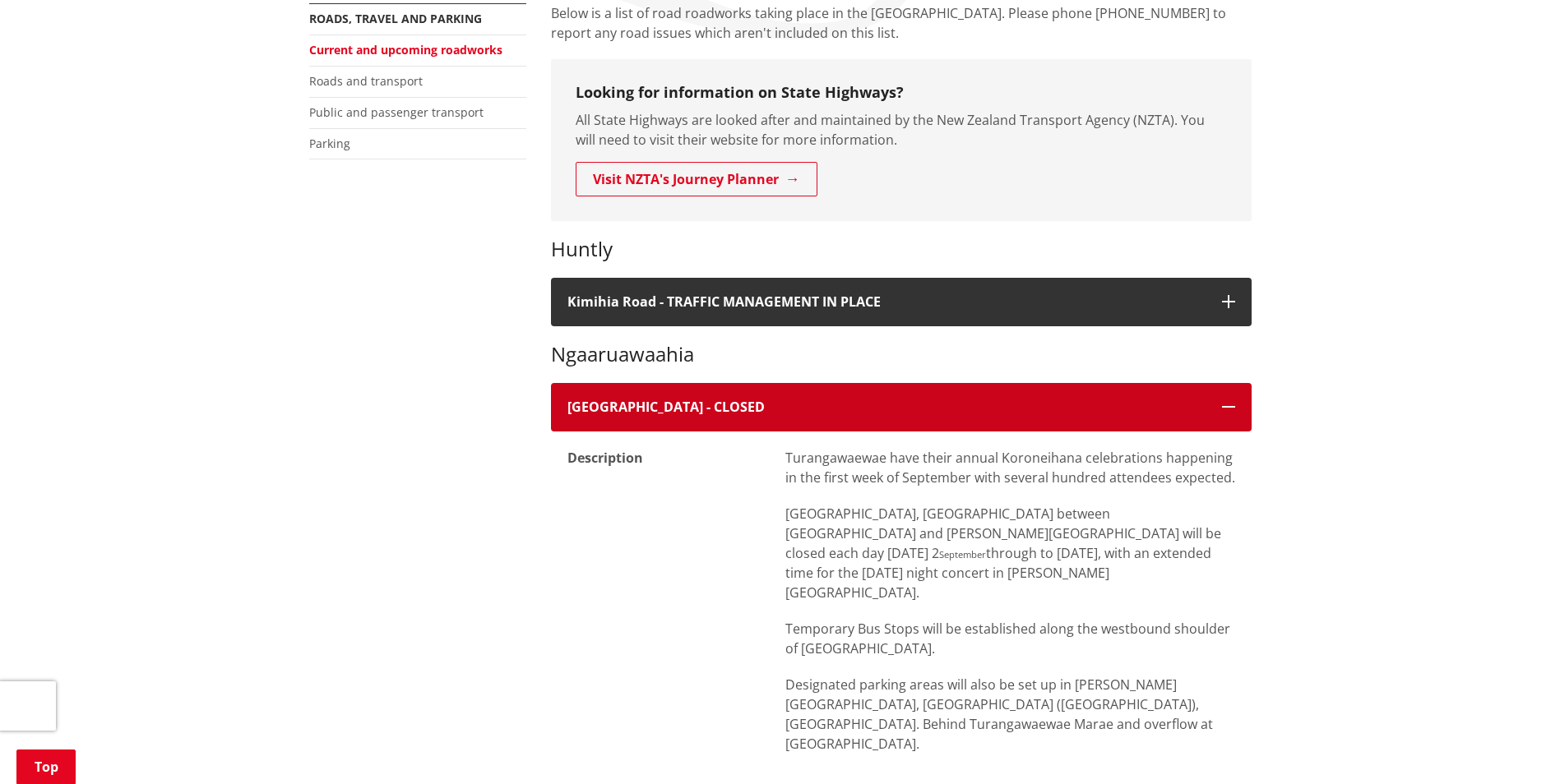
click at [626, 405] on h4 "River Road - CLOSED" at bounding box center [886, 408] width 638 height 16
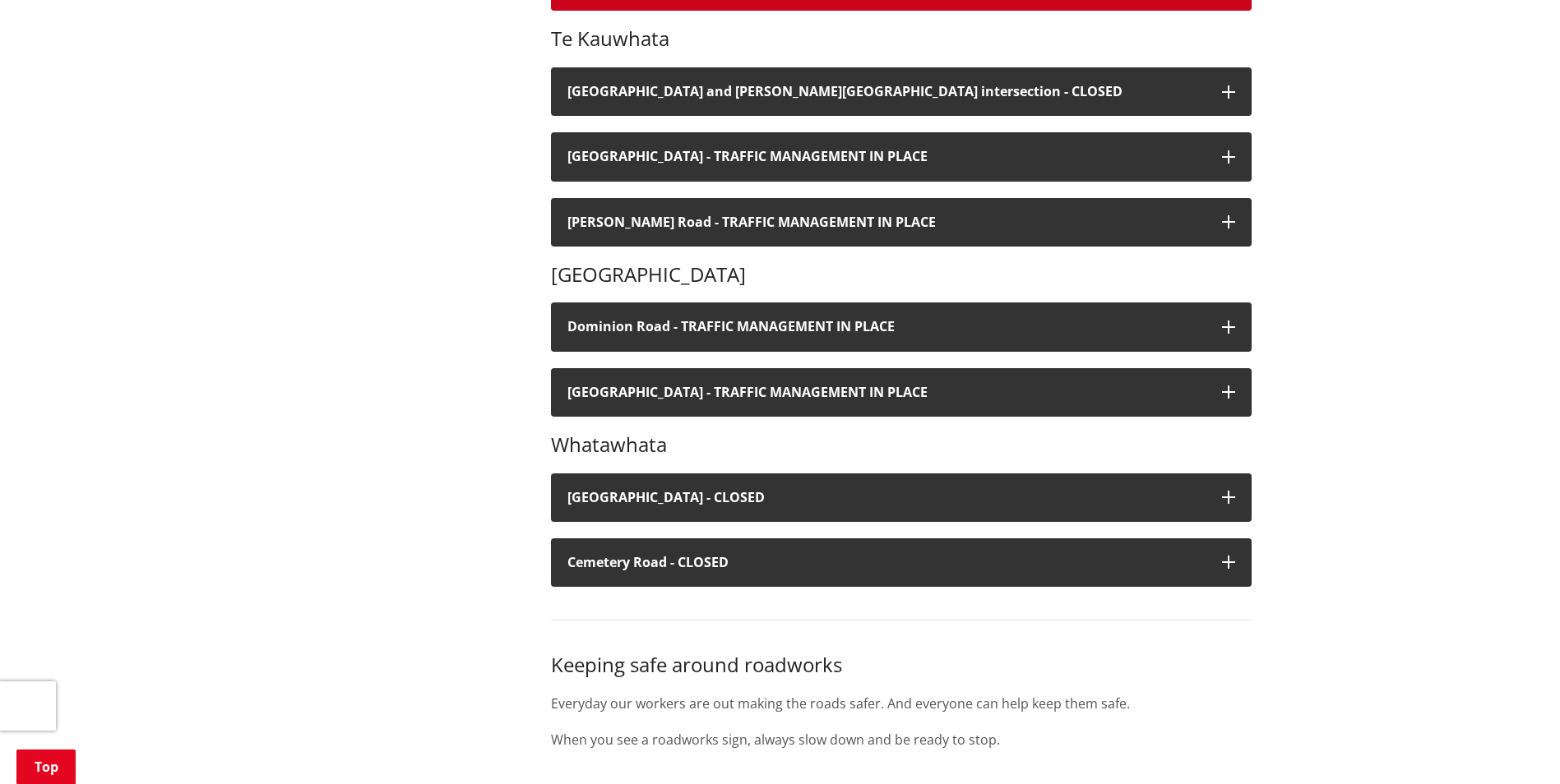
scroll to position [904, 0]
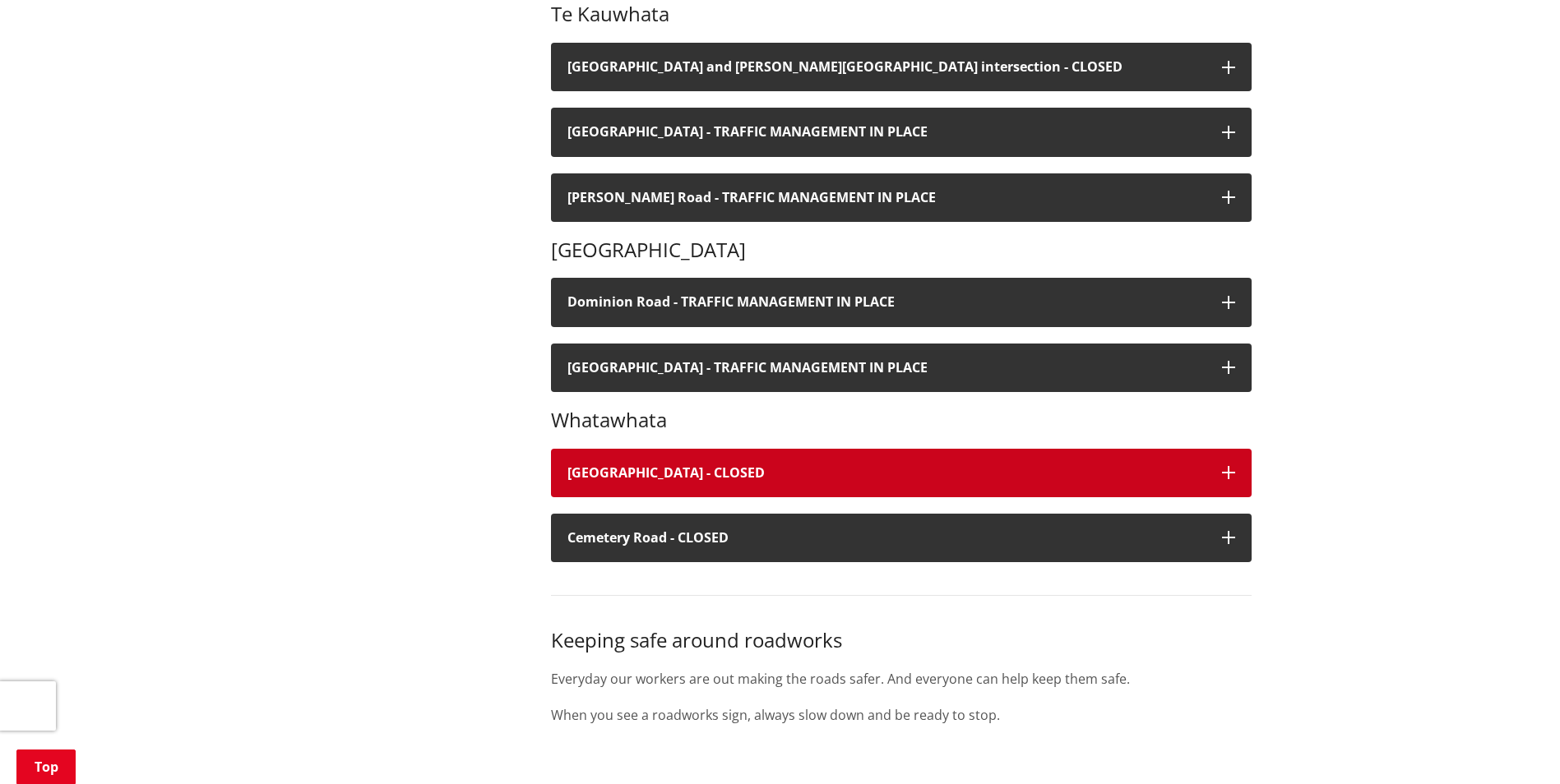
click at [568, 482] on button "Old Mountain Road - CLOSED" at bounding box center [901, 473] width 700 height 49
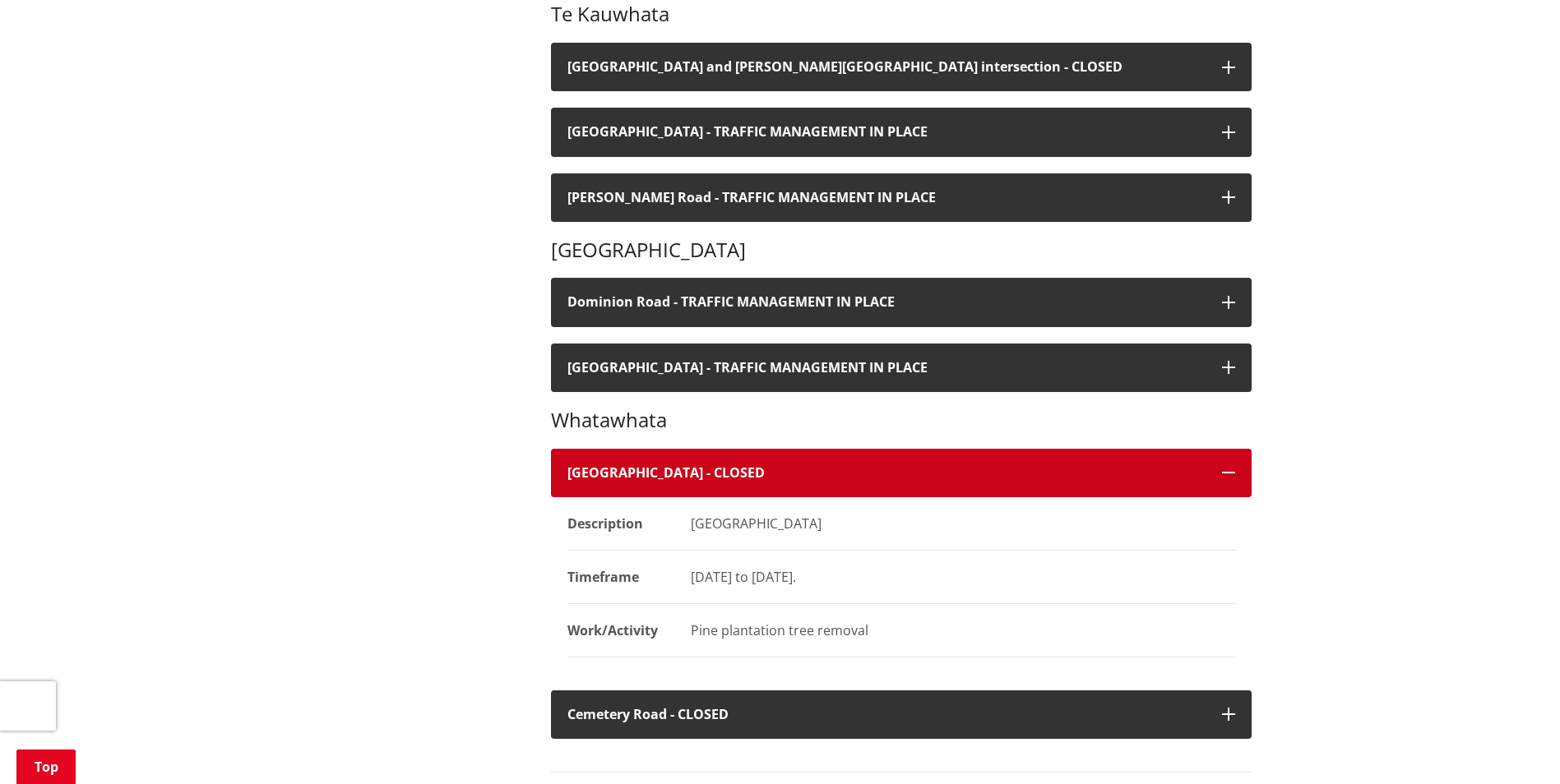
click at [568, 482] on button "Old Mountain Road - CLOSED" at bounding box center [901, 473] width 700 height 49
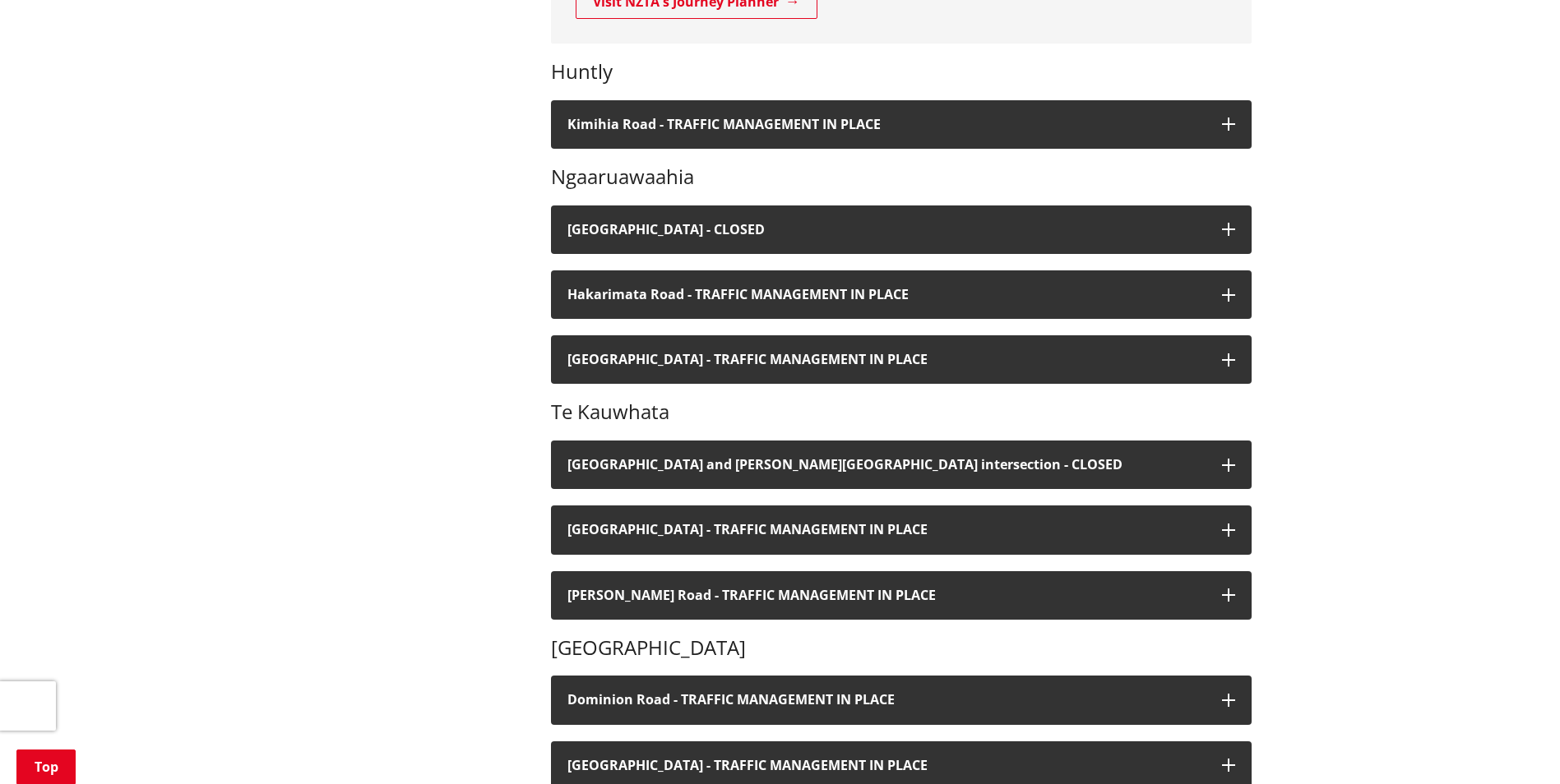
scroll to position [493, 0]
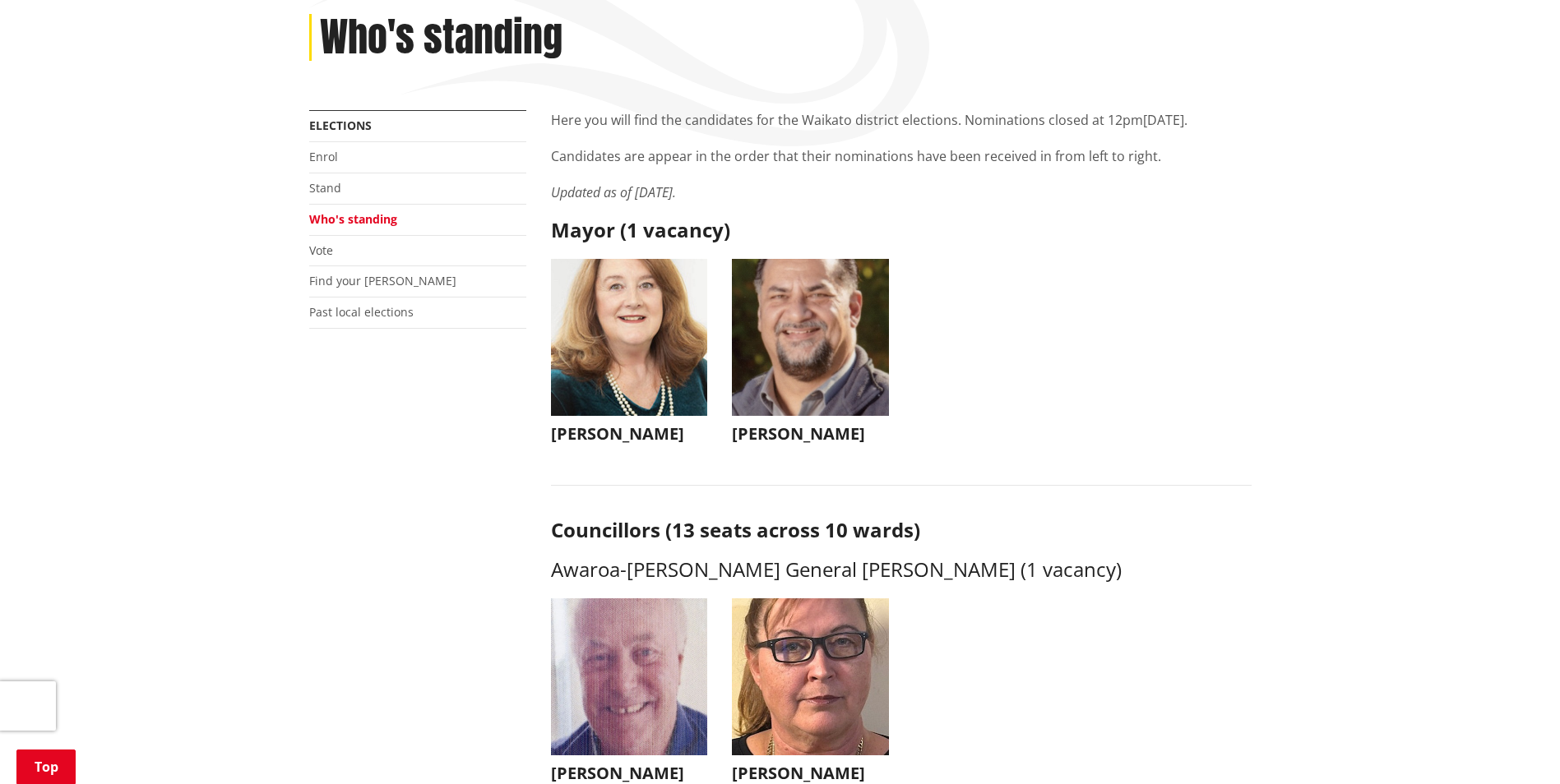
scroll to position [223, 0]
drag, startPoint x: 780, startPoint y: 438, endPoint x: 1251, endPoint y: 423, distance: 471.2
drag, startPoint x: 912, startPoint y: 343, endPoint x: 925, endPoint y: 332, distance: 17.0
click at [915, 343] on ul "Jacqui Church Jacqui Church jacqui@jacquichurch.com +64 21 869 976 It has been …" at bounding box center [901, 367] width 725 height 218
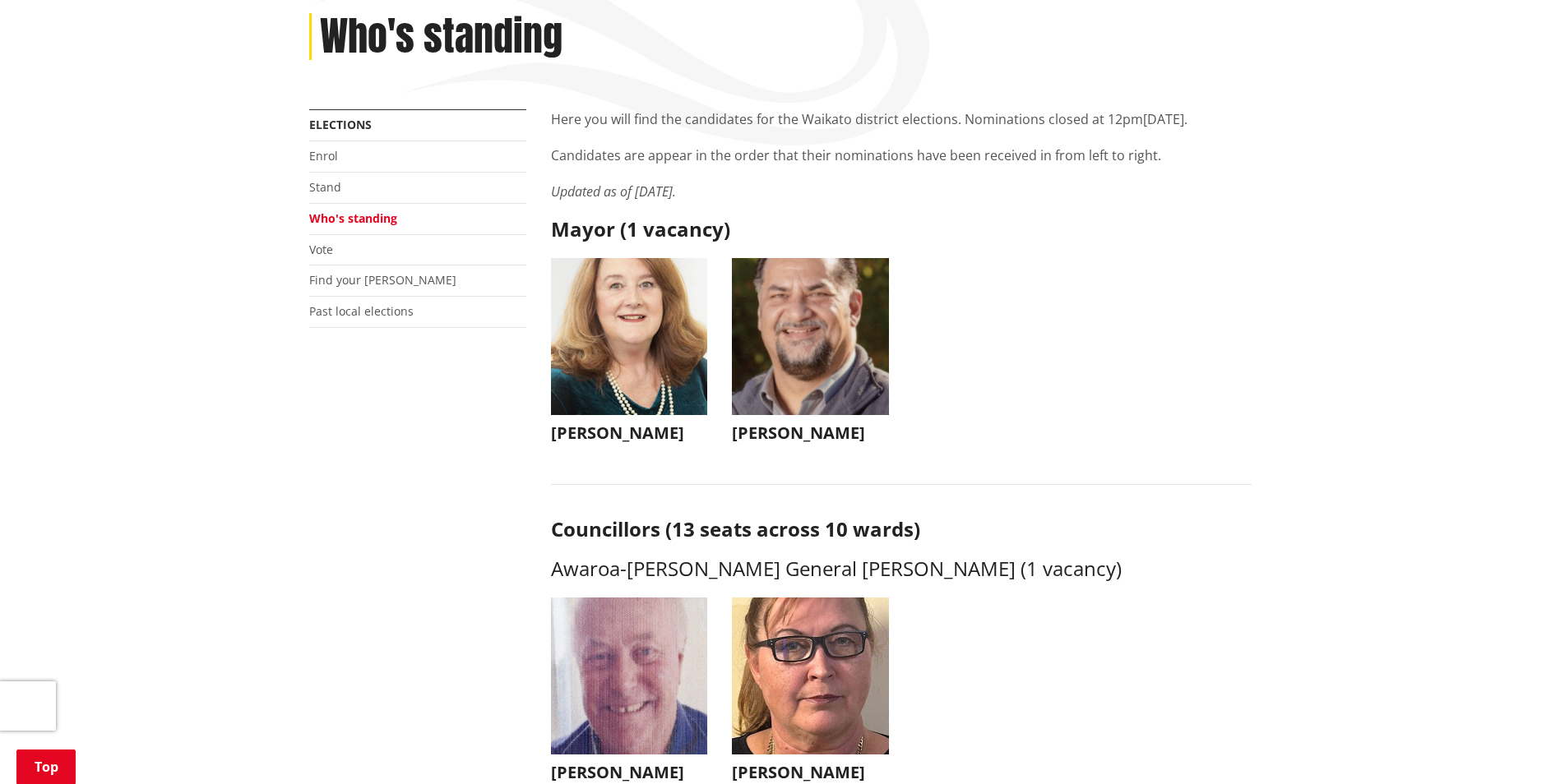
drag, startPoint x: 788, startPoint y: 374, endPoint x: 1328, endPoint y: 296, distance: 545.6
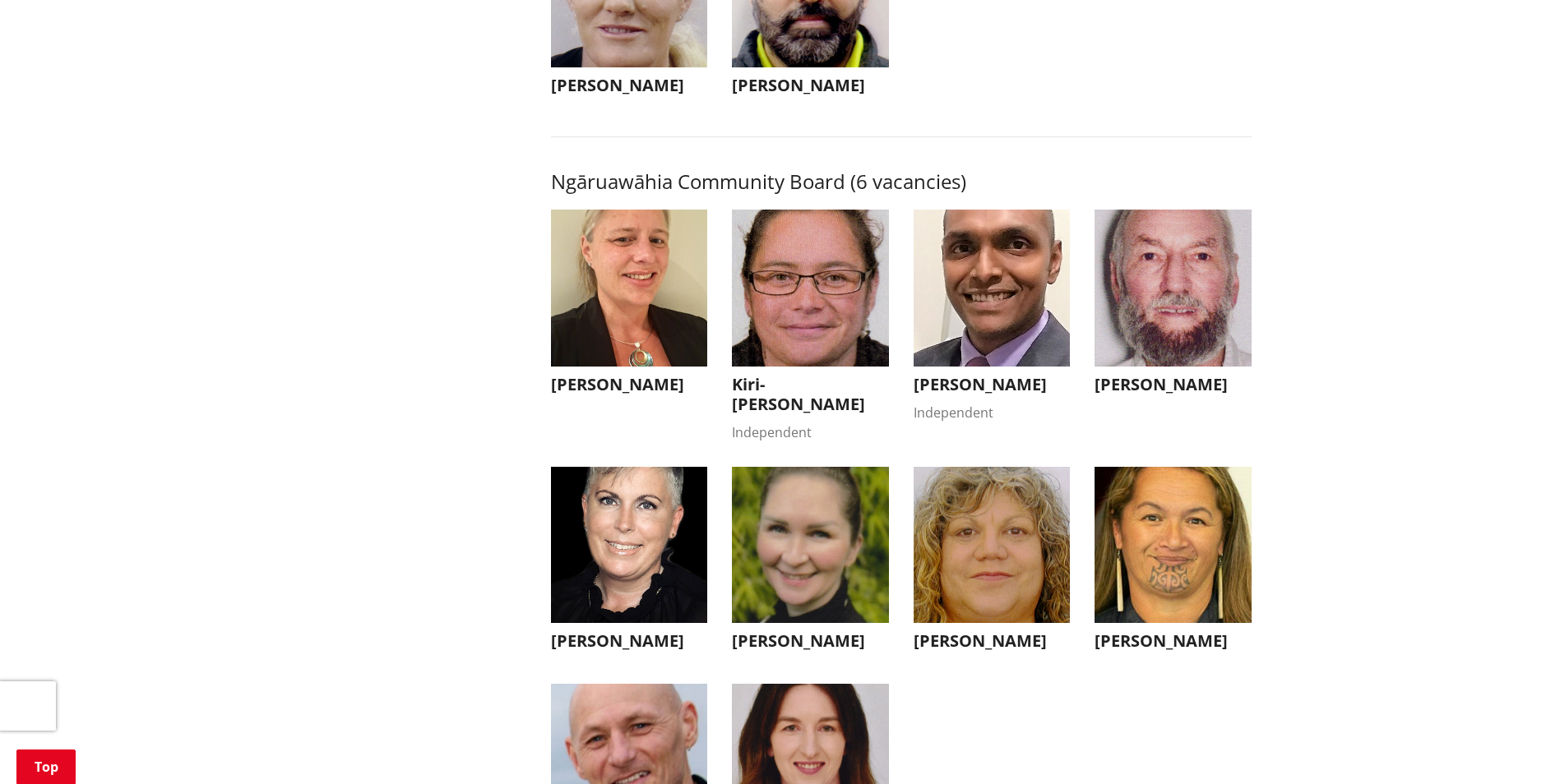
scroll to position [4967, 0]
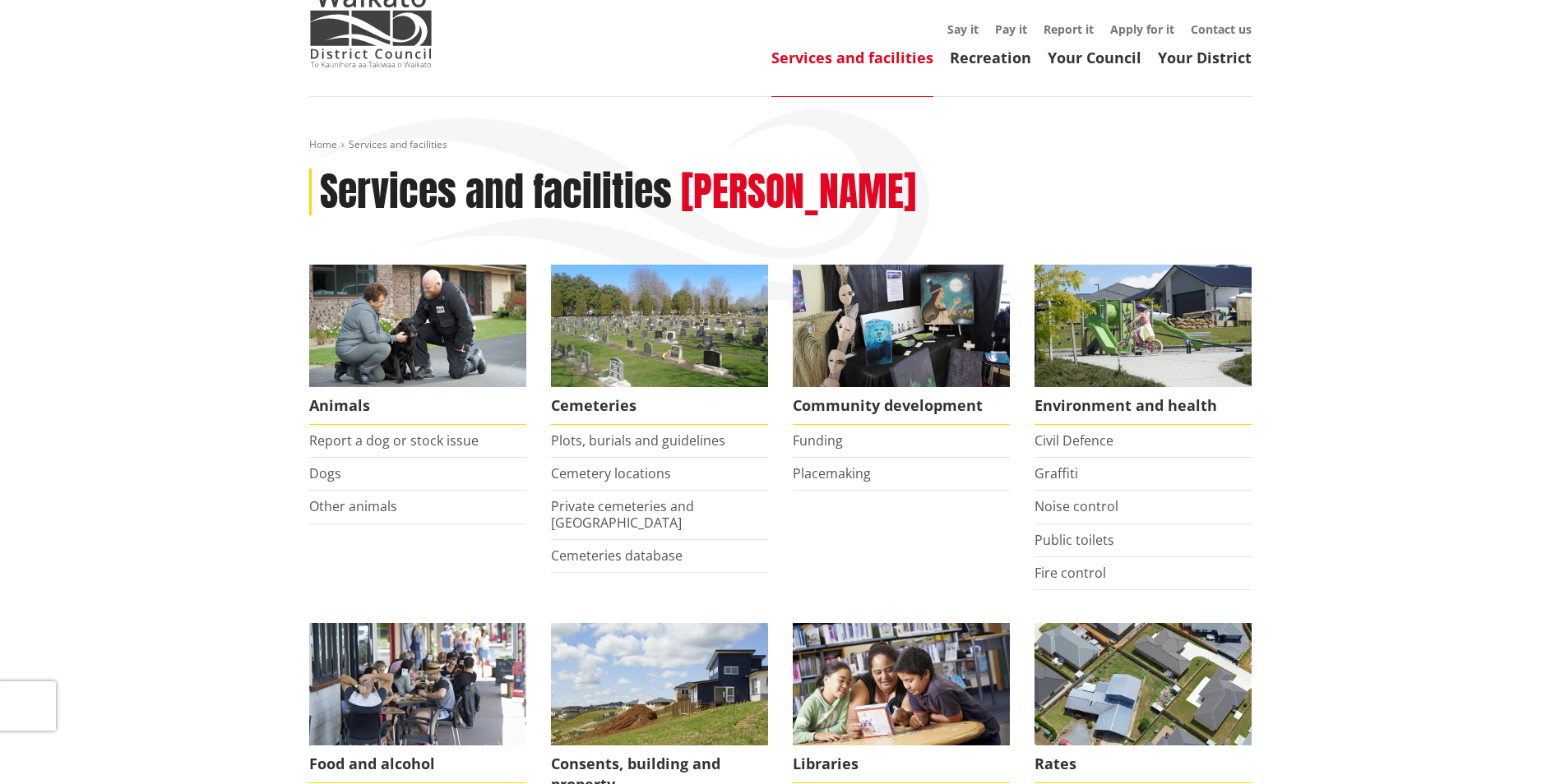
scroll to position [66, 0]
